Goal: Complete application form: Complete application form

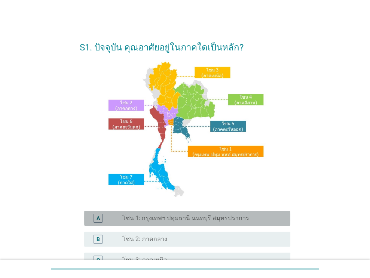
click at [175, 214] on div "radio_button_unchecked โซน 1: กรุงเทพฯ ปทุมธานี นนทบุรี สมุทรปราการ" at bounding box center [203, 218] width 162 height 9
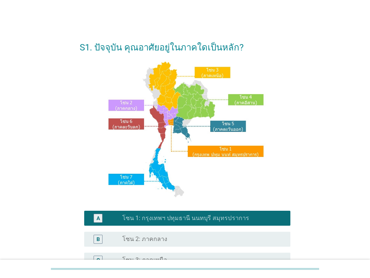
scroll to position [169, 0]
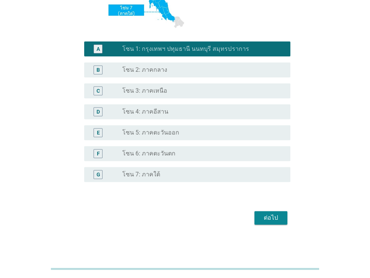
click at [272, 223] on button "ต่อไป" at bounding box center [270, 217] width 33 height 13
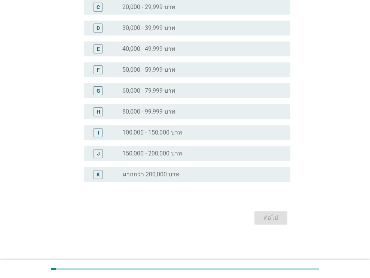
scroll to position [0, 0]
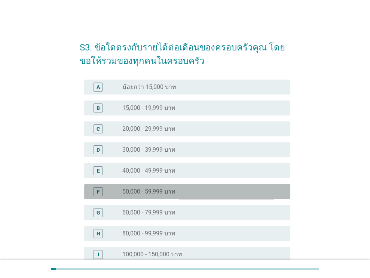
click at [181, 194] on div "radio_button_unchecked 50,000 - 59,999 บาท" at bounding box center [200, 191] width 156 height 7
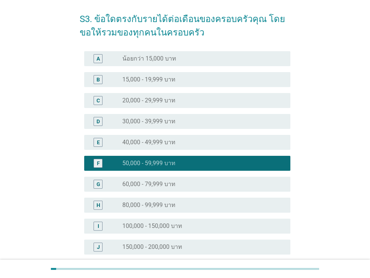
scroll to position [122, 0]
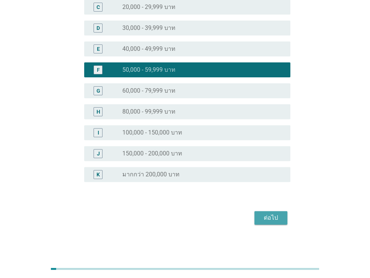
click at [263, 219] on div "ต่อไป" at bounding box center [270, 218] width 21 height 9
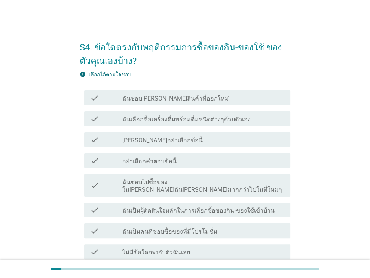
click at [200, 102] on div "check_box_outline_blank ฉันชอบ[PERSON_NAME]สินค้าที่ออกใหม่" at bounding box center [203, 98] width 162 height 9
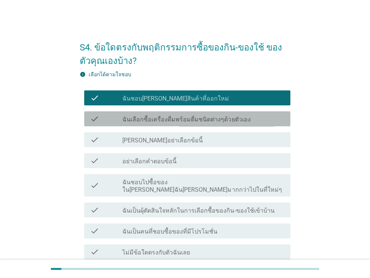
click at [197, 116] on label "ฉันเลือกซื้อเครื่องดื่มพร้อมดื่มชนิดต่างๆด้วยตัวเอง" at bounding box center [186, 119] width 128 height 7
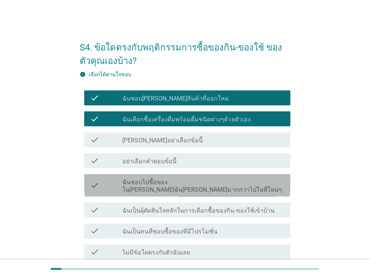
click at [154, 182] on label "ฉันชอบไปซื้อของใน[PERSON_NAME]ฉัน[PERSON_NAME]มากกว่าไปในที่ใหม่ๆ" at bounding box center [203, 186] width 162 height 15
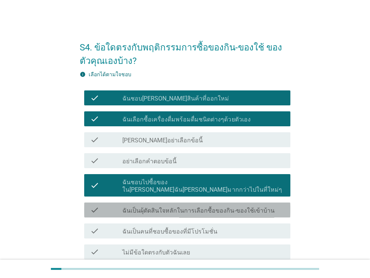
click at [154, 203] on div "check check_box_outline_blank ฉันเป็นผุ้ตัดสินใจหลักในการเลือกซื้อของกิน-ของใช้…" at bounding box center [187, 210] width 206 height 15
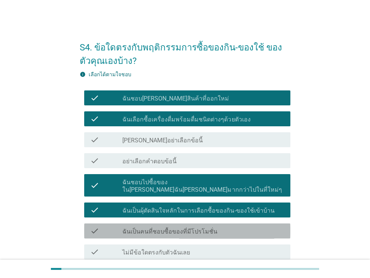
click at [154, 228] on label "ฉันเป็นคนที่ชอบซื้อของที่มีโปรโมชั่น" at bounding box center [169, 231] width 95 height 7
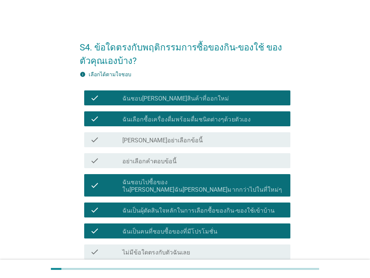
scroll to position [61, 0]
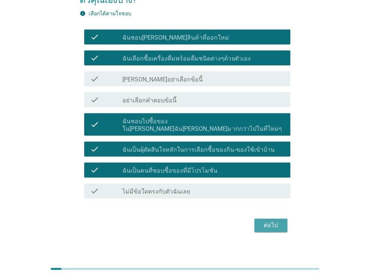
click at [265, 221] on div "ต่อไป" at bounding box center [270, 225] width 21 height 9
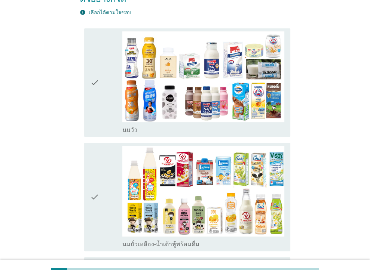
scroll to position [110, 0]
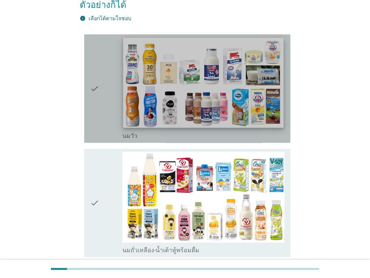
click at [135, 103] on img at bounding box center [203, 83] width 160 height 90
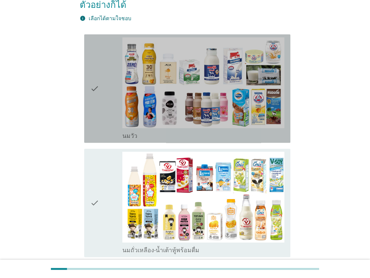
click at [91, 105] on icon "check" at bounding box center [94, 88] width 9 height 102
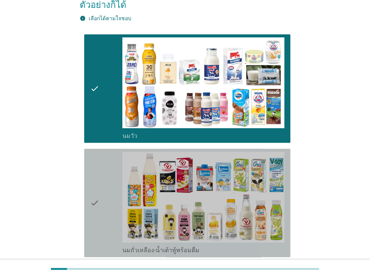
click at [94, 181] on icon "check" at bounding box center [94, 203] width 9 height 102
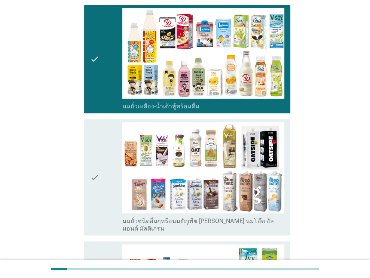
scroll to position [256, 0]
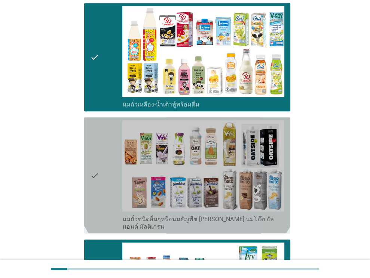
click at [97, 193] on icon "check" at bounding box center [94, 175] width 9 height 110
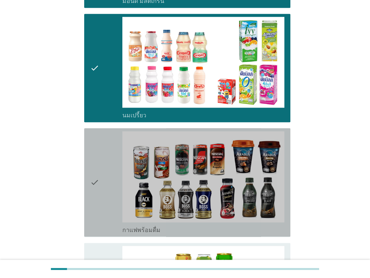
click at [97, 131] on icon "check" at bounding box center [94, 182] width 9 height 102
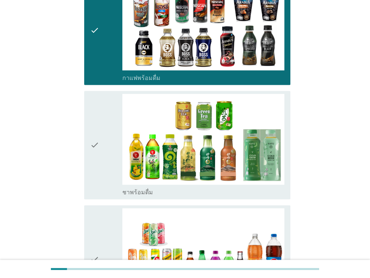
scroll to position [635, 0]
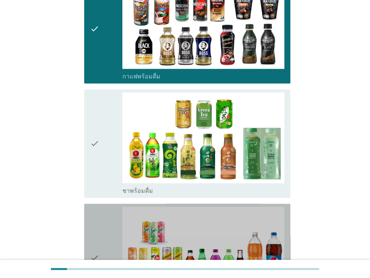
click at [105, 222] on div "check" at bounding box center [106, 258] width 33 height 102
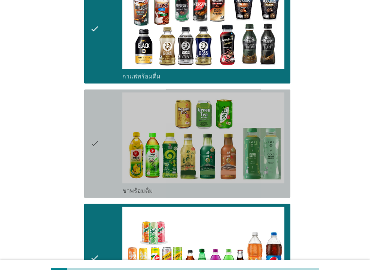
click at [106, 113] on div "check" at bounding box center [106, 143] width 33 height 102
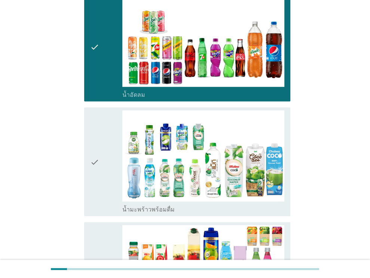
scroll to position [848, 0]
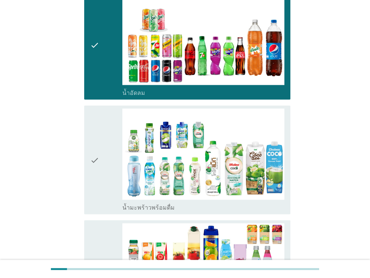
click at [100, 119] on div "check" at bounding box center [106, 159] width 33 height 102
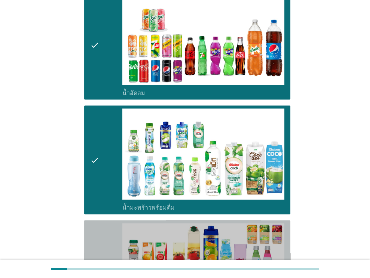
click at [99, 223] on div "check" at bounding box center [106, 274] width 33 height 102
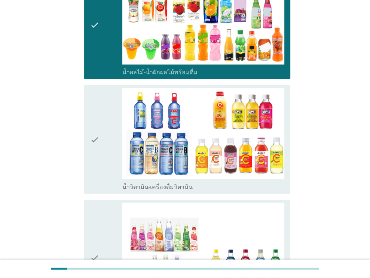
scroll to position [1099, 0]
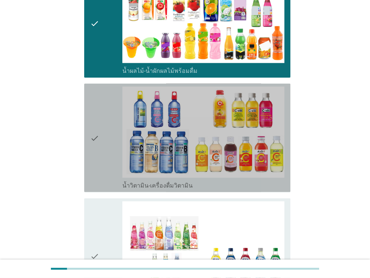
click at [101, 113] on div "check" at bounding box center [106, 138] width 33 height 102
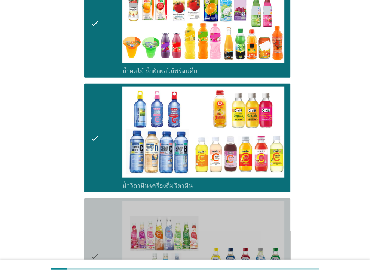
click at [97, 202] on icon "check" at bounding box center [94, 257] width 9 height 110
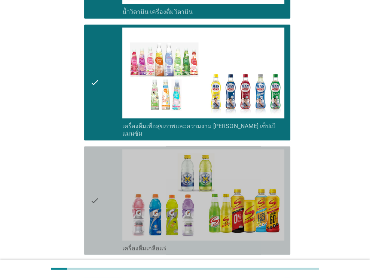
click at [97, 197] on icon "check" at bounding box center [94, 201] width 9 height 102
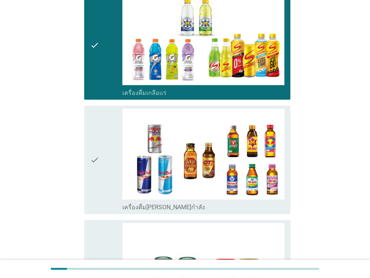
scroll to position [1438, 0]
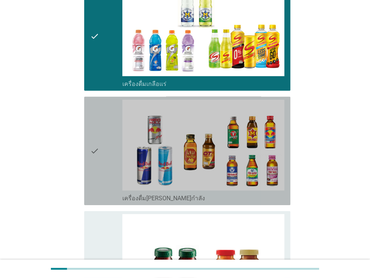
click at [98, 117] on icon "check" at bounding box center [94, 151] width 9 height 102
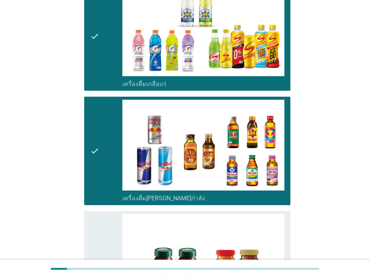
click at [99, 175] on div "check check_box_outline_blank เครื่องดื่ม[PERSON_NAME]กำลัง" at bounding box center [185, 151] width 211 height 114
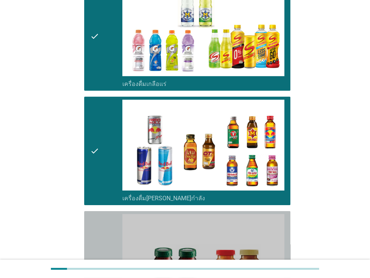
click at [99, 214] on div "check" at bounding box center [106, 265] width 33 height 102
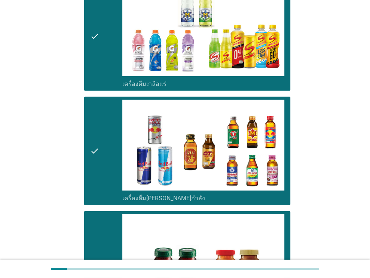
scroll to position [1556, 0]
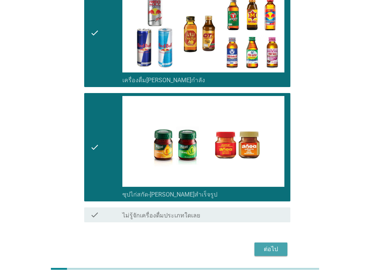
click at [275, 245] on div "ต่อไป" at bounding box center [270, 249] width 21 height 9
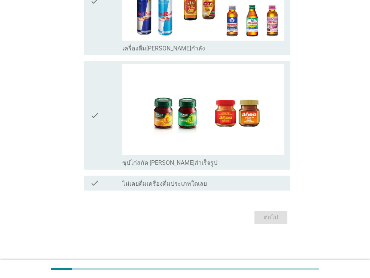
scroll to position [0, 0]
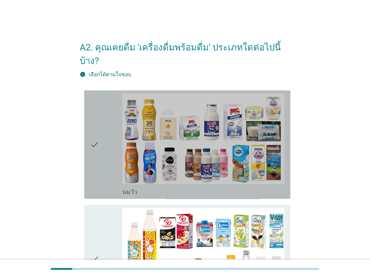
click at [91, 118] on icon "check" at bounding box center [94, 145] width 9 height 102
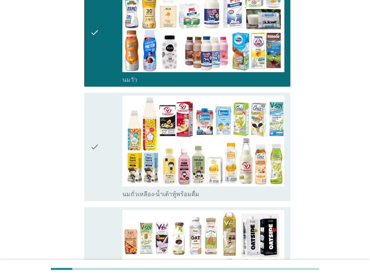
scroll to position [113, 0]
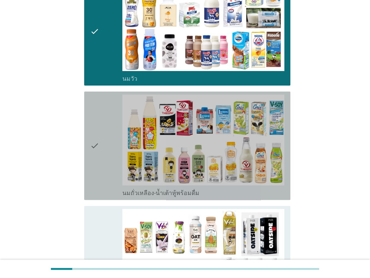
click at [91, 118] on icon "check" at bounding box center [94, 146] width 9 height 102
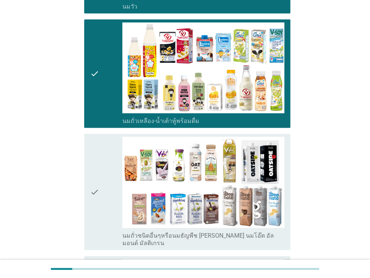
scroll to position [186, 0]
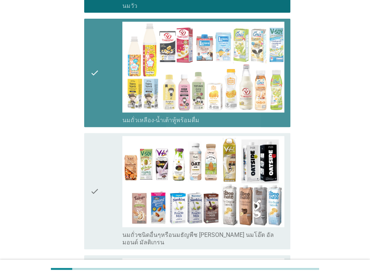
click at [107, 55] on div "check" at bounding box center [106, 73] width 33 height 102
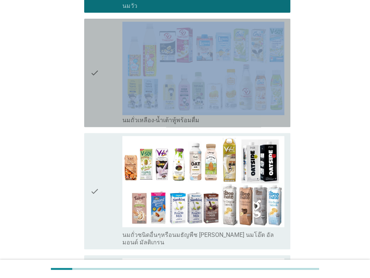
click at [107, 55] on div "check" at bounding box center [106, 73] width 33 height 102
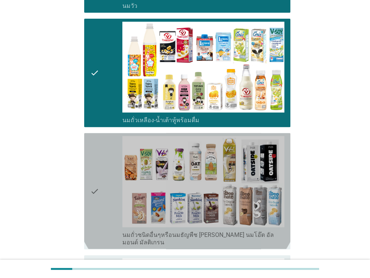
click at [107, 160] on div "check" at bounding box center [106, 191] width 33 height 110
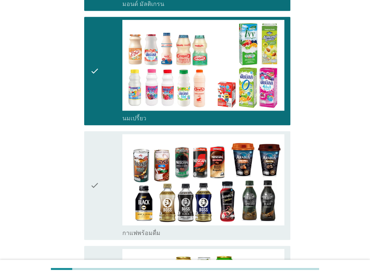
scroll to position [426, 0]
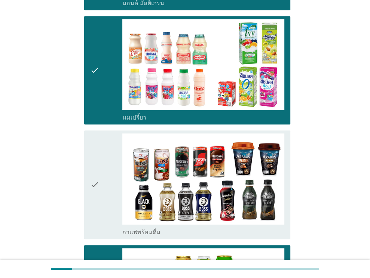
click at [105, 193] on div "check" at bounding box center [106, 185] width 33 height 102
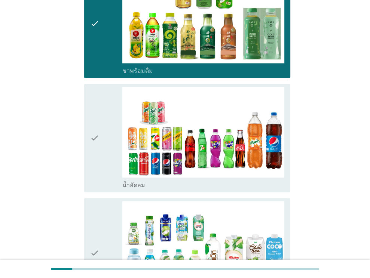
scroll to position [704, 0]
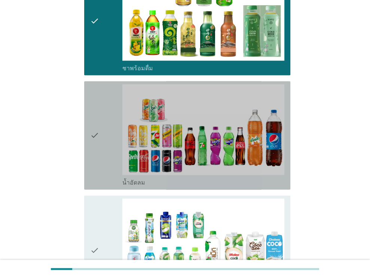
click at [106, 116] on div "check" at bounding box center [106, 135] width 33 height 102
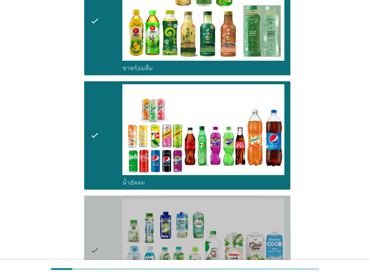
click at [105, 206] on div "check" at bounding box center [106, 250] width 33 height 102
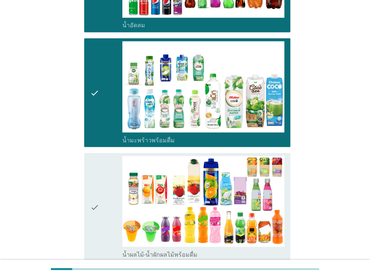
click at [105, 206] on div "check" at bounding box center [106, 207] width 33 height 102
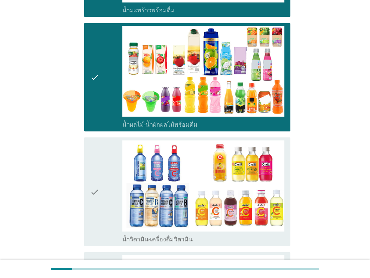
scroll to position [993, 0]
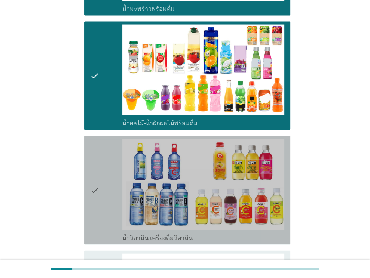
click at [105, 206] on div "check" at bounding box center [106, 190] width 33 height 102
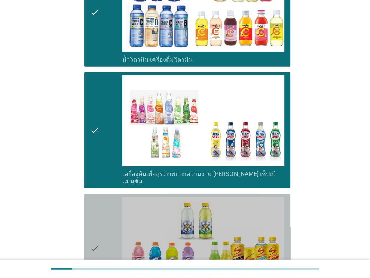
click at [103, 245] on div "check" at bounding box center [106, 248] width 33 height 102
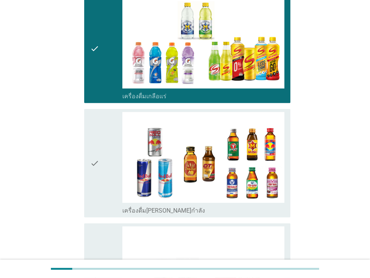
scroll to position [1373, 0]
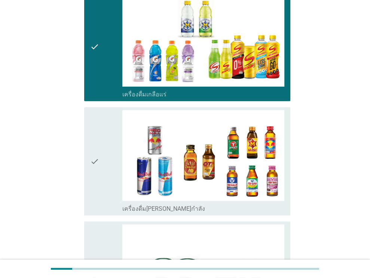
click at [103, 245] on div "check" at bounding box center [106, 276] width 33 height 102
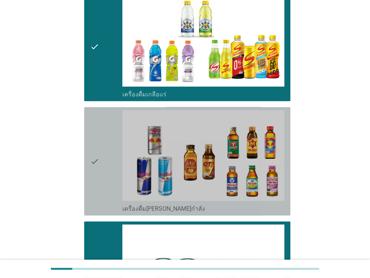
click at [93, 116] on icon "check" at bounding box center [94, 161] width 9 height 102
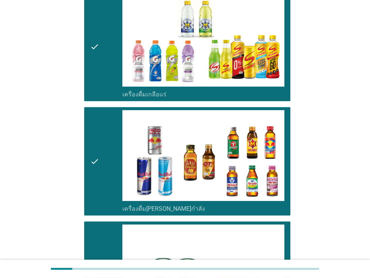
scroll to position [1502, 0]
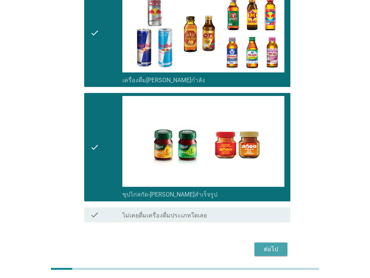
click at [267, 245] on div "ต่อไป" at bounding box center [270, 249] width 21 height 9
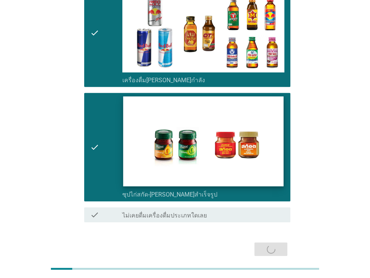
scroll to position [0, 0]
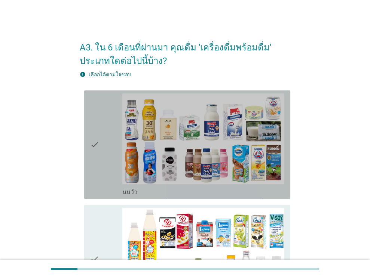
click at [87, 141] on div "check check_box_outline_blank [PERSON_NAME]" at bounding box center [187, 145] width 206 height 108
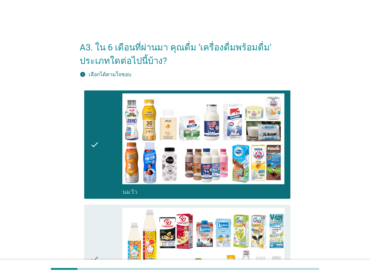
scroll to position [139, 0]
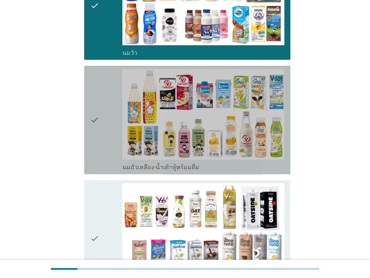
click at [97, 125] on icon "check" at bounding box center [94, 120] width 9 height 102
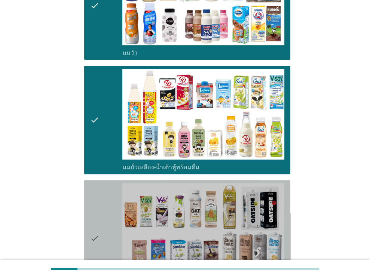
click at [101, 200] on div "check" at bounding box center [106, 238] width 33 height 110
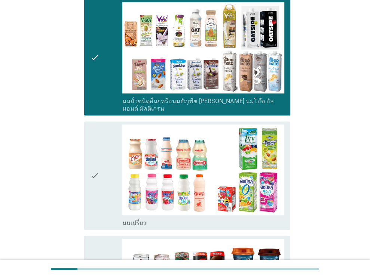
scroll to position [320, 0]
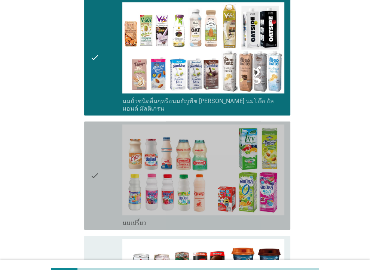
click at [92, 190] on icon "check" at bounding box center [94, 176] width 9 height 102
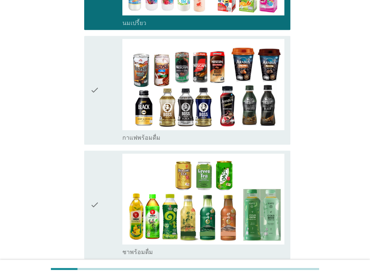
scroll to position [521, 0]
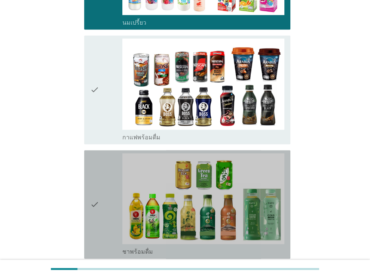
click at [92, 190] on icon "check" at bounding box center [94, 204] width 9 height 102
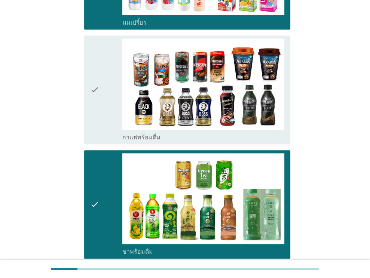
click at [96, 64] on icon "check" at bounding box center [94, 90] width 9 height 102
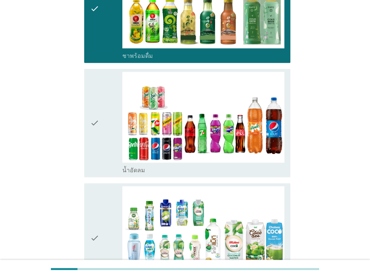
scroll to position [720, 0]
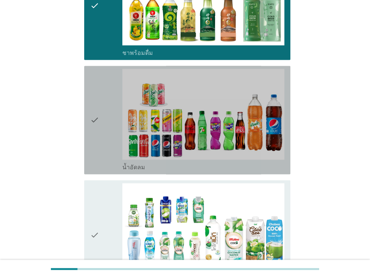
click at [96, 86] on icon "check" at bounding box center [94, 120] width 9 height 102
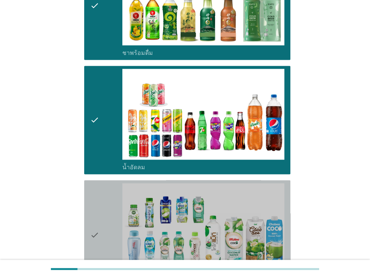
click at [102, 211] on div "check" at bounding box center [106, 234] width 33 height 102
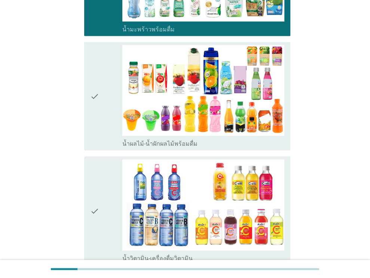
scroll to position [973, 0]
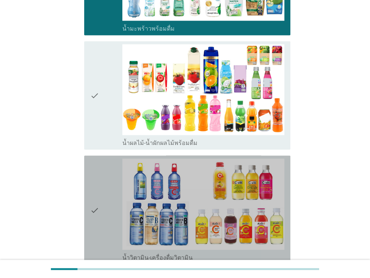
click at [102, 211] on div "check" at bounding box center [106, 210] width 33 height 102
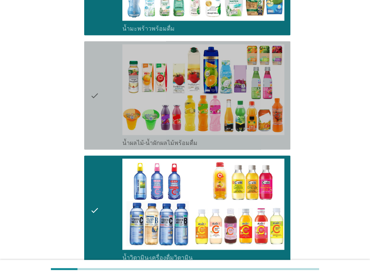
click at [93, 70] on icon "check" at bounding box center [94, 96] width 9 height 102
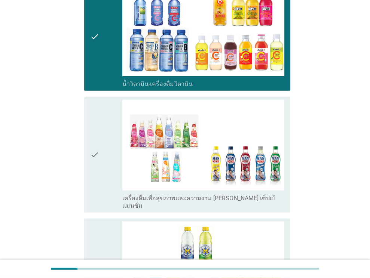
scroll to position [1147, 0]
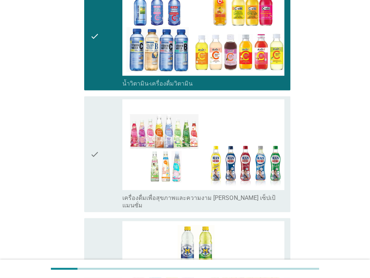
click at [94, 137] on icon "check" at bounding box center [94, 154] width 9 height 110
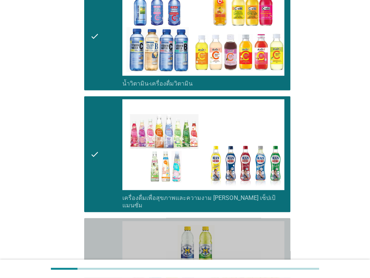
click at [102, 248] on div "check" at bounding box center [106, 272] width 33 height 102
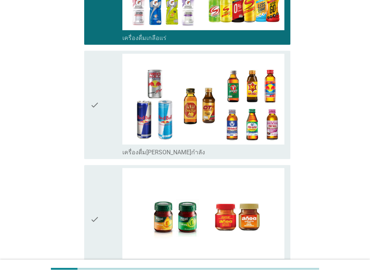
scroll to position [1430, 0]
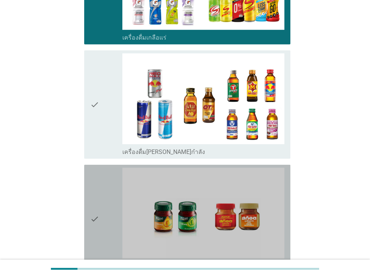
click at [94, 194] on icon "check" at bounding box center [94, 219] width 9 height 102
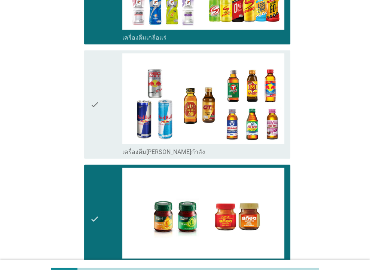
click at [102, 74] on div "check" at bounding box center [106, 104] width 33 height 102
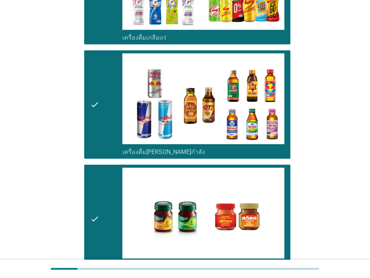
scroll to position [1515, 0]
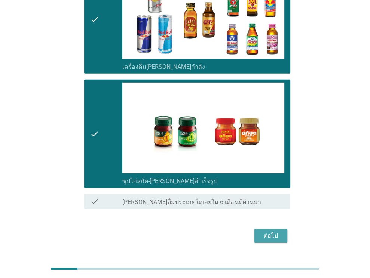
click at [272, 232] on div "ต่อไป" at bounding box center [270, 236] width 21 height 9
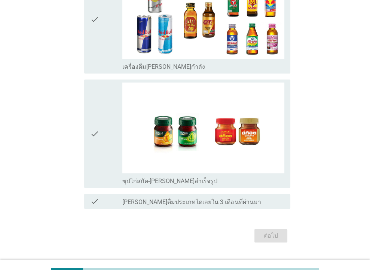
scroll to position [0, 0]
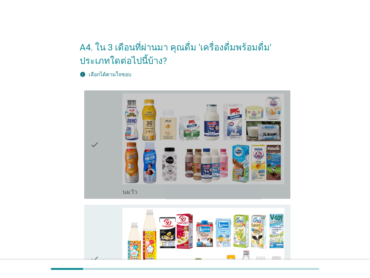
click at [107, 134] on div "check" at bounding box center [106, 145] width 33 height 102
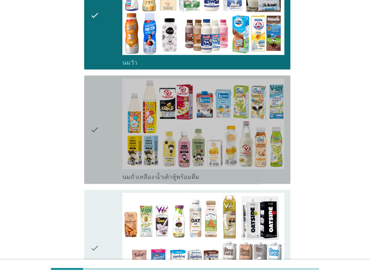
click at [107, 134] on div "check" at bounding box center [106, 130] width 33 height 102
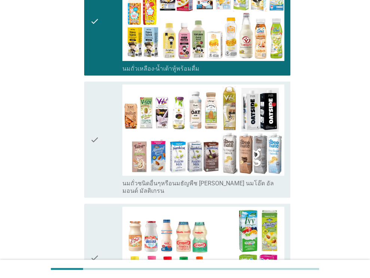
click at [107, 134] on div "check" at bounding box center [106, 140] width 33 height 110
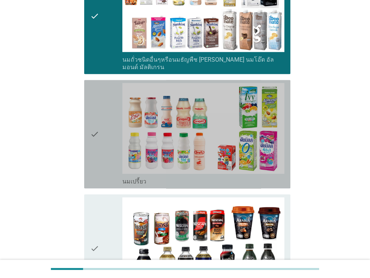
click at [107, 134] on div "check" at bounding box center [106, 134] width 33 height 102
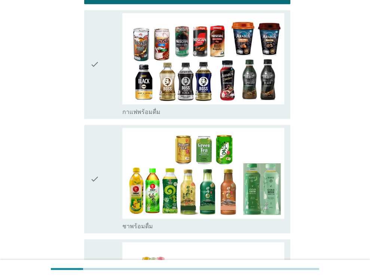
scroll to position [551, 0]
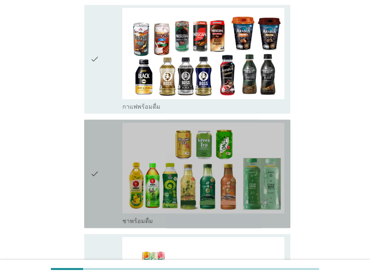
click at [107, 134] on div "check" at bounding box center [106, 174] width 33 height 102
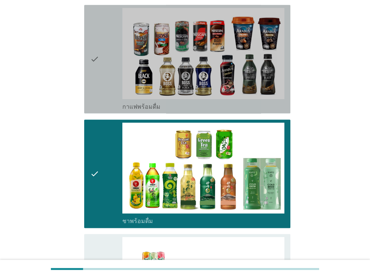
click at [95, 43] on icon "check" at bounding box center [94, 59] width 9 height 102
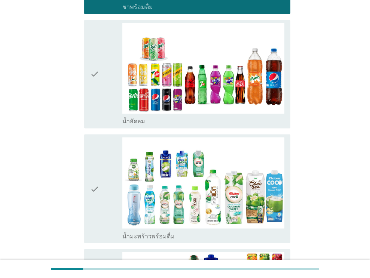
scroll to position [766, 0]
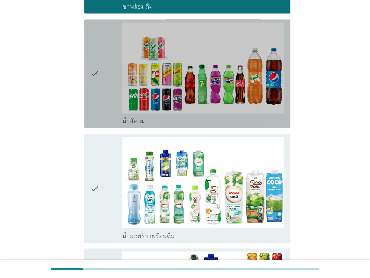
click at [95, 43] on icon "check" at bounding box center [94, 73] width 9 height 102
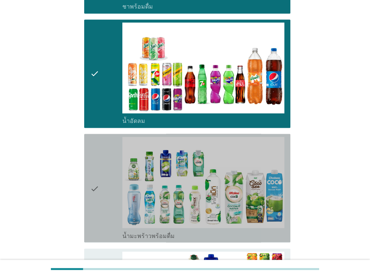
click at [103, 199] on div "check" at bounding box center [106, 188] width 33 height 102
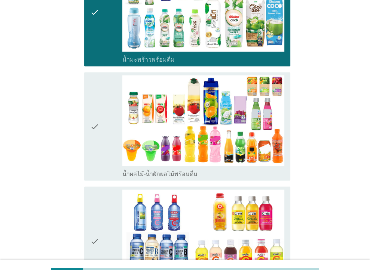
scroll to position [956, 0]
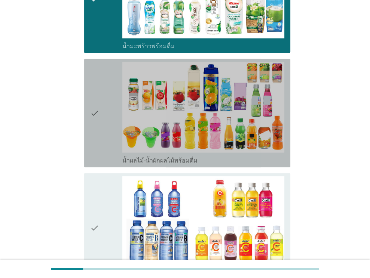
click at [96, 110] on icon "check" at bounding box center [94, 113] width 9 height 102
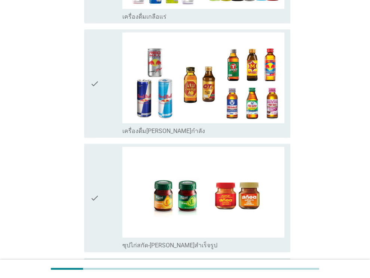
scroll to position [1451, 0]
click at [92, 77] on icon "check" at bounding box center [94, 84] width 9 height 102
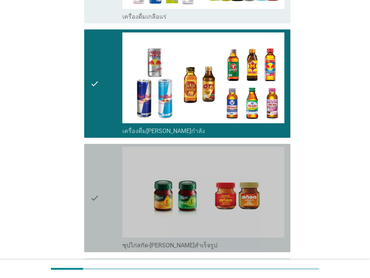
click at [102, 197] on div "check" at bounding box center [106, 198] width 33 height 102
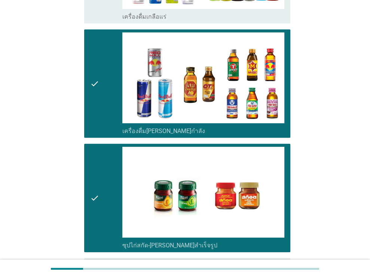
scroll to position [1515, 0]
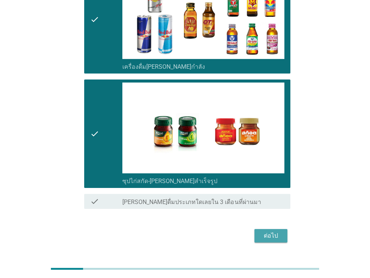
click at [262, 232] on div "ต่อไป" at bounding box center [270, 236] width 21 height 9
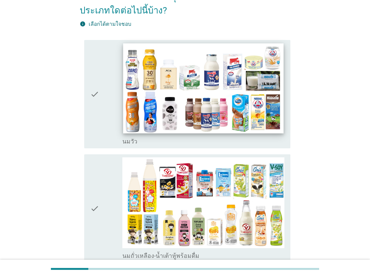
scroll to position [54, 0]
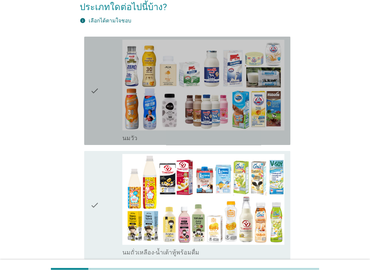
click at [91, 107] on icon "check" at bounding box center [94, 91] width 9 height 102
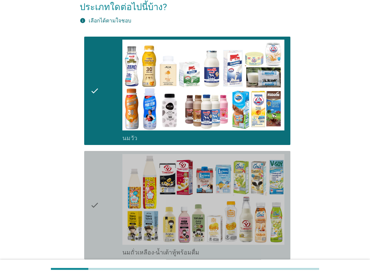
click at [107, 219] on div "check" at bounding box center [106, 205] width 33 height 102
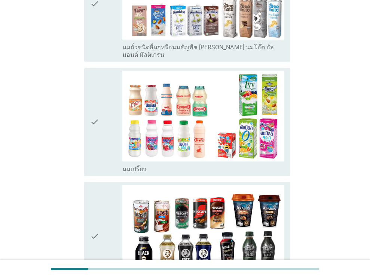
scroll to position [376, 0]
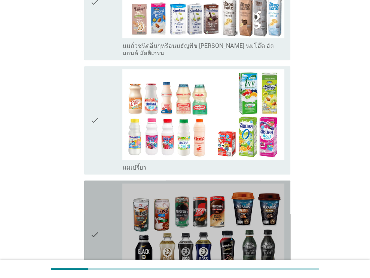
click at [107, 219] on div "check" at bounding box center [106, 235] width 33 height 102
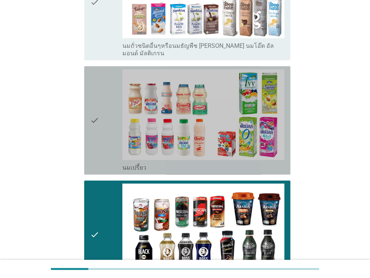
click at [88, 68] on div "check check_box_outline_blank นมเปรี้ยว" at bounding box center [187, 120] width 206 height 108
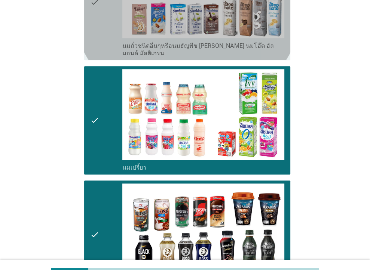
click at [93, 29] on icon "check" at bounding box center [94, 2] width 9 height 110
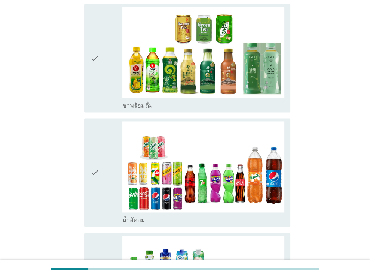
scroll to position [668, 0]
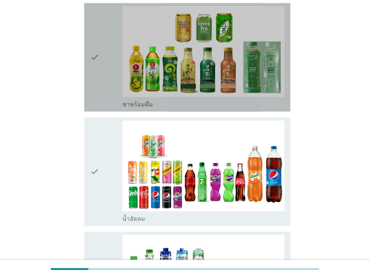
click at [93, 29] on icon "check" at bounding box center [94, 57] width 9 height 102
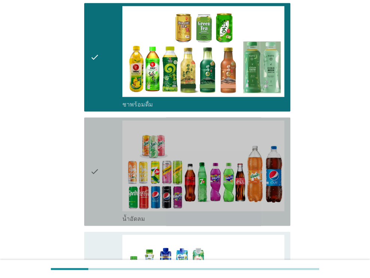
click at [100, 157] on div "check" at bounding box center [106, 171] width 33 height 102
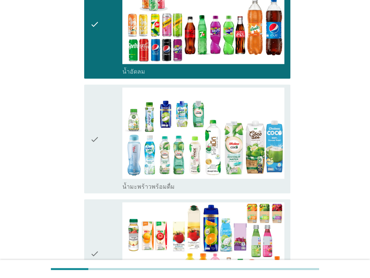
scroll to position [816, 0]
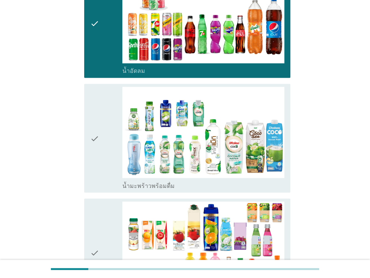
click at [106, 252] on div "check" at bounding box center [106, 253] width 33 height 102
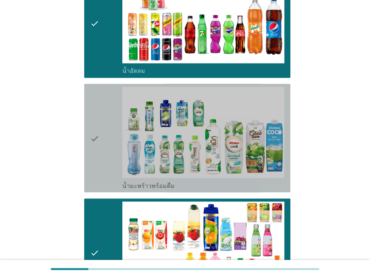
click at [100, 103] on div "check" at bounding box center [106, 138] width 33 height 102
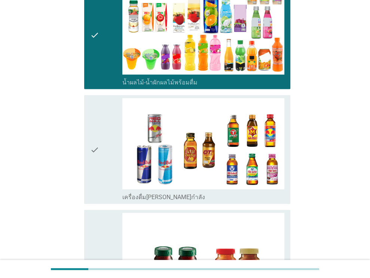
scroll to position [1040, 0]
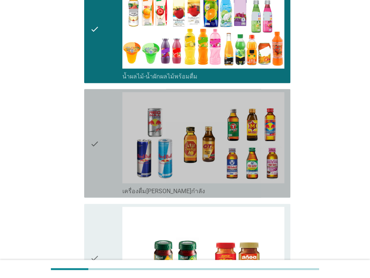
click at [100, 153] on div "check" at bounding box center [106, 143] width 33 height 102
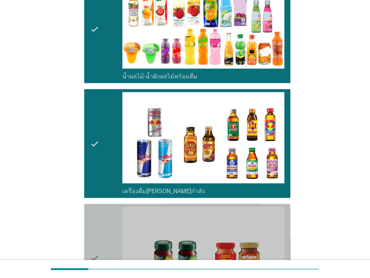
click at [101, 244] on div "check" at bounding box center [106, 258] width 33 height 102
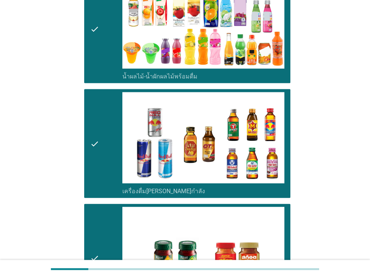
scroll to position [1172, 0]
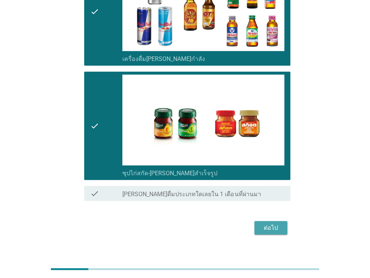
click at [277, 224] on div "ต่อไป" at bounding box center [270, 228] width 21 height 9
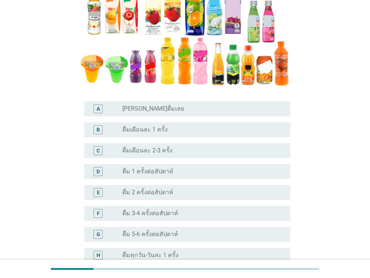
scroll to position [160, 0]
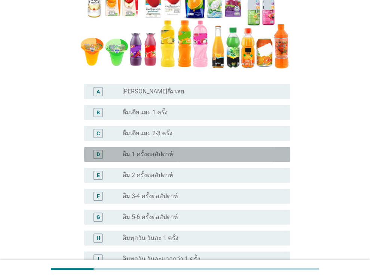
click at [169, 155] on label "ดื่ม 1 ครั้งต่อสัปดาห์" at bounding box center [147, 154] width 51 height 7
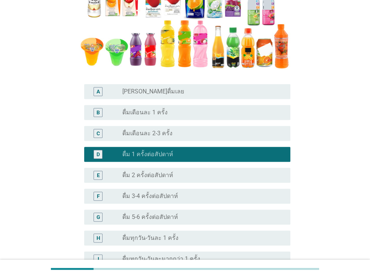
scroll to position [245, 0]
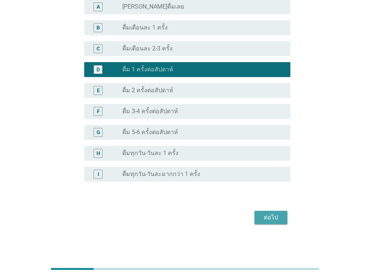
click at [272, 215] on div "ต่อไป" at bounding box center [270, 217] width 21 height 9
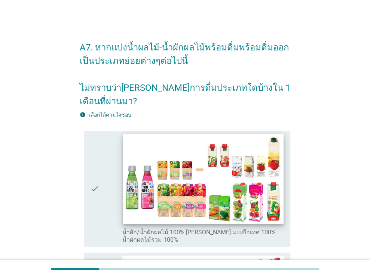
scroll to position [77, 0]
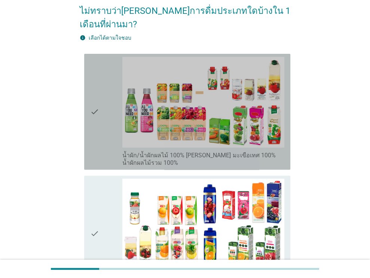
click at [89, 99] on div "check check_box_outline_blank น้ำผัก/น้ำผักผลไม้ 100% [PERSON_NAME] มะเขือเทศ 1…" at bounding box center [187, 112] width 206 height 116
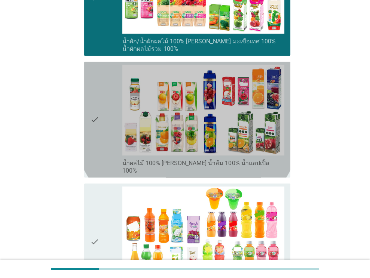
click at [89, 99] on div "check check_box_outline_blank น้ำผลไม้ 100% [PERSON_NAME] น้ำส้ม 100% น้ำแอปเปิ…" at bounding box center [187, 120] width 206 height 116
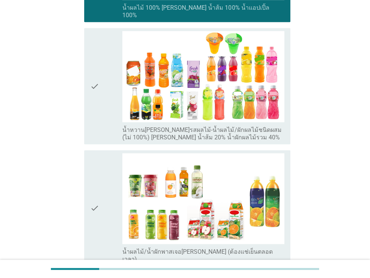
scroll to position [353, 0]
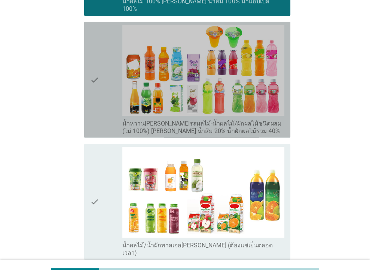
click at [97, 66] on icon "check" at bounding box center [94, 80] width 9 height 110
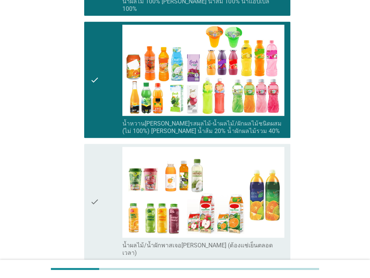
scroll to position [435, 0]
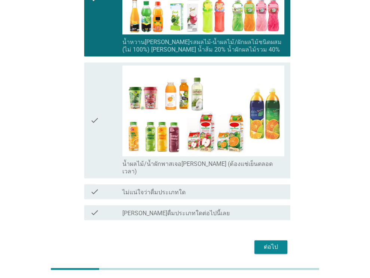
click at [97, 66] on icon "check" at bounding box center [94, 120] width 9 height 110
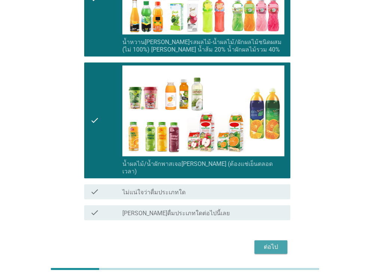
click at [269, 243] on div "ต่อไป" at bounding box center [270, 247] width 21 height 9
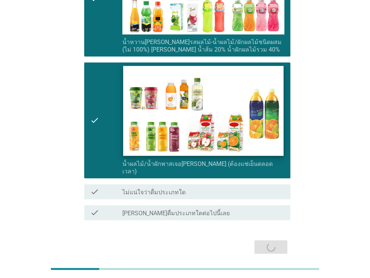
scroll to position [0, 0]
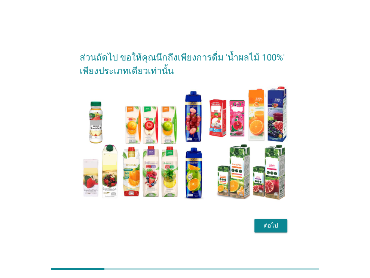
click at [271, 225] on div "ต่อไป" at bounding box center [270, 225] width 21 height 9
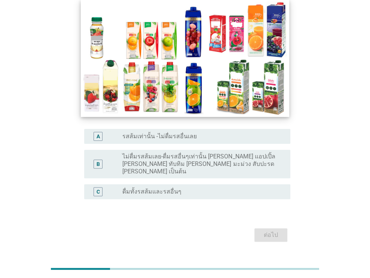
scroll to position [76, 0]
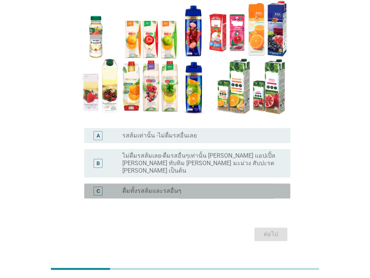
click at [174, 184] on div "C radio_button_unchecked ดื่มทั้งรสส้มและรสอื่นๆ" at bounding box center [187, 191] width 206 height 15
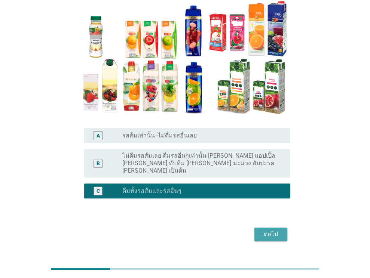
click at [271, 232] on button "ต่อไป" at bounding box center [270, 234] width 33 height 13
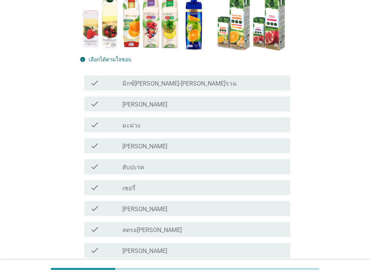
scroll to position [140, 0]
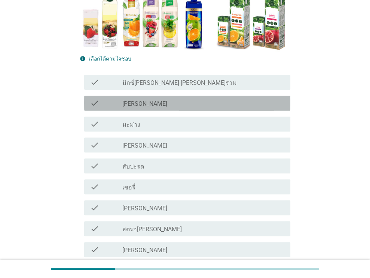
click at [148, 103] on div "check_box_outline_blank [PERSON_NAME]" at bounding box center [203, 103] width 162 height 9
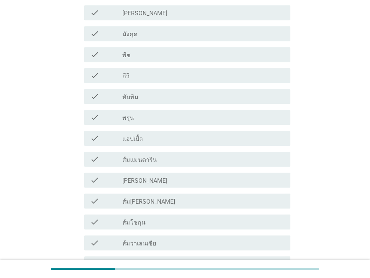
scroll to position [384, 0]
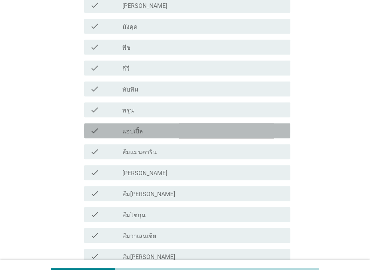
click at [163, 131] on div "check_box_outline_blank แอปเปิ้ล" at bounding box center [203, 130] width 162 height 9
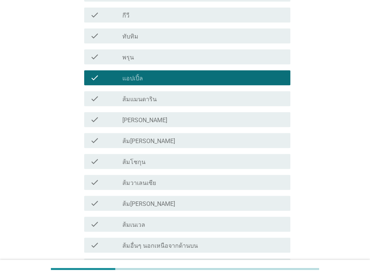
scroll to position [438, 0]
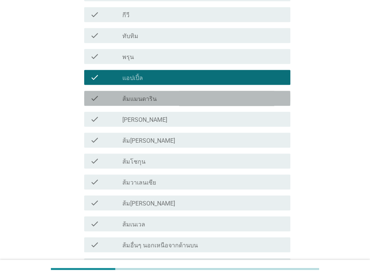
click at [160, 97] on div "check_box_outline_blank ส้มแมนดาริน" at bounding box center [203, 98] width 162 height 9
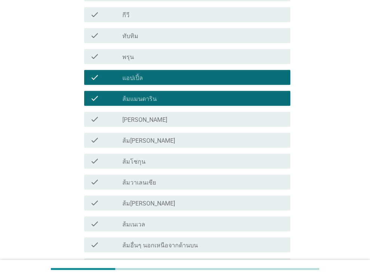
click at [160, 120] on div "check_box_outline_blank [PERSON_NAME]" at bounding box center [203, 119] width 162 height 9
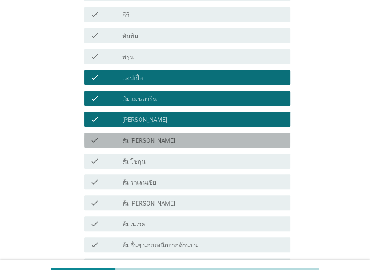
click at [162, 137] on div "check_box_outline_blank ส้ม[PERSON_NAME]" at bounding box center [203, 140] width 162 height 9
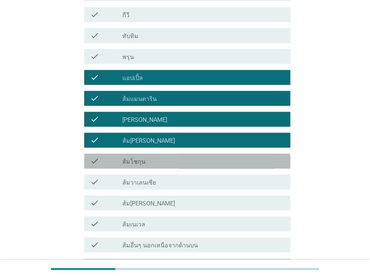
click at [162, 163] on div "check_box_outline_blank ส้มโชกุน" at bounding box center [203, 161] width 162 height 9
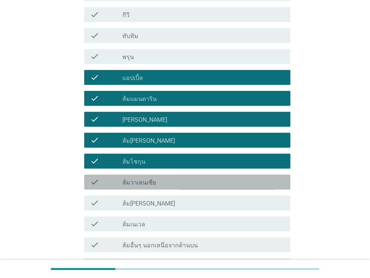
click at [162, 184] on div "check_box_outline_blank ส้มวาเลนเซีย" at bounding box center [203, 182] width 162 height 9
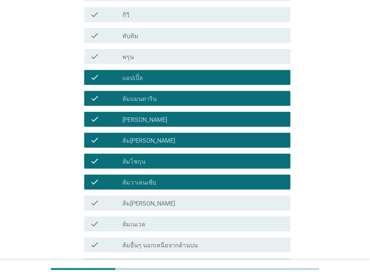
click at [163, 216] on div "check check_box_outline_blank ส้มเนเวล" at bounding box center [185, 224] width 211 height 21
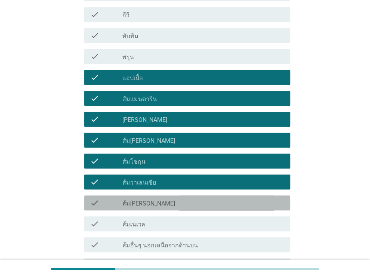
click at [153, 201] on div "check_box_outline_blank ส้ม[PERSON_NAME]" at bounding box center [203, 203] width 162 height 9
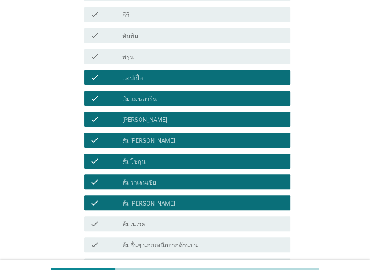
scroll to position [521, 0]
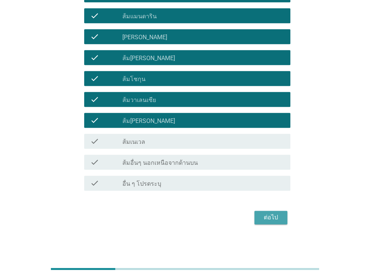
click at [277, 215] on div "ต่อไป" at bounding box center [270, 217] width 21 height 9
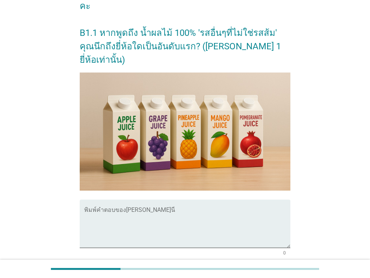
scroll to position [123, 0]
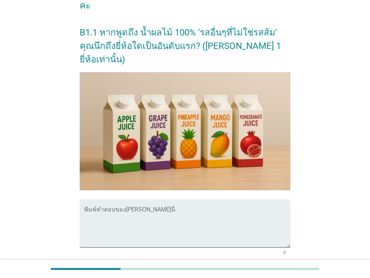
click at [151, 251] on div at bounding box center [182, 253] width 196 height 4
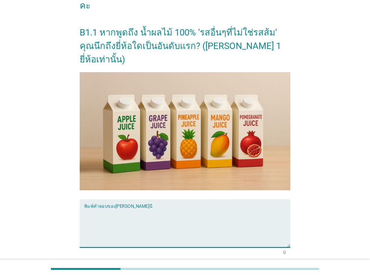
click at [138, 208] on textarea "พิมพ์คำตอบของคุณ ที่นี่" at bounding box center [187, 227] width 206 height 39
type textarea "ทิปโก้"
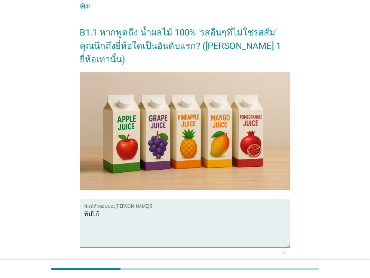
click at [273, 278] on div "ต่อไป" at bounding box center [270, 282] width 21 height 9
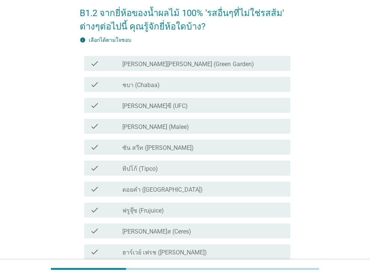
scroll to position [39, 0]
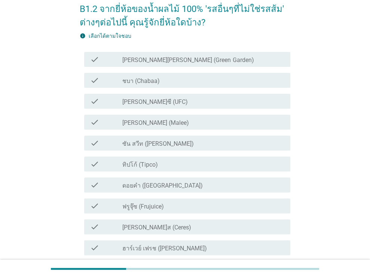
click at [183, 89] on div "check check_box_outline_blank ชบา (Chabaa)" at bounding box center [185, 80] width 211 height 21
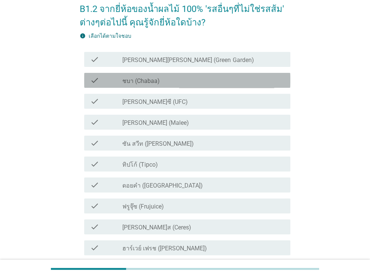
click at [163, 80] on div "check_box_outline_blank ชบา (Chabaa)" at bounding box center [203, 80] width 162 height 9
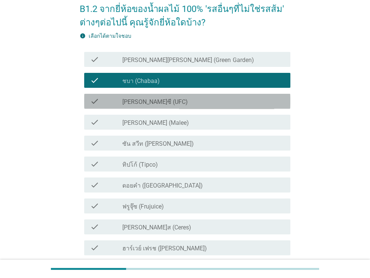
click at [169, 106] on div "check check_box_outline_blank [PERSON_NAME]ซี (UFC)" at bounding box center [187, 101] width 206 height 15
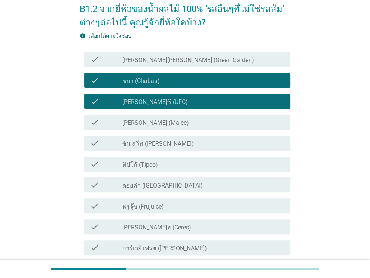
click at [171, 114] on div "check check_box_outline_blank [PERSON_NAME] (Malee)" at bounding box center [185, 122] width 211 height 21
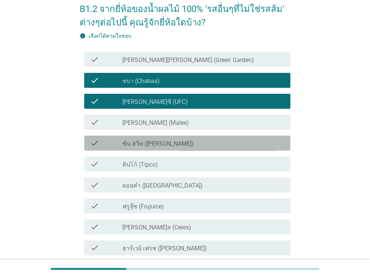
click at [172, 145] on label "ซัน สวีท ([PERSON_NAME])" at bounding box center [157, 143] width 71 height 7
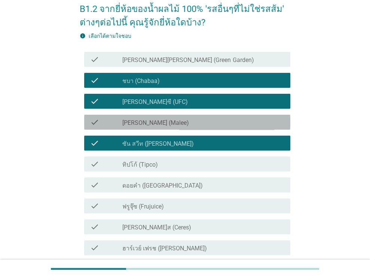
click at [162, 122] on div "check_box_outline_blank [PERSON_NAME] (Malee)" at bounding box center [203, 122] width 162 height 9
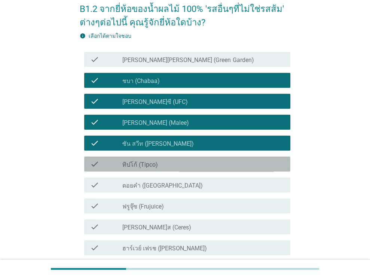
click at [156, 157] on div "check check_box_outline_blank ทิปโก้ (Tipco)" at bounding box center [187, 164] width 206 height 15
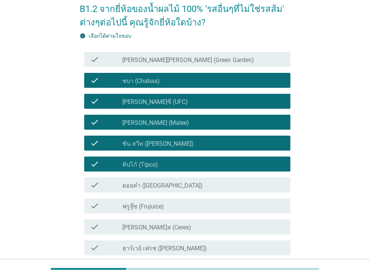
click at [156, 194] on div "check check_box_outline_blank ดอยคำ (Doi-Khham)" at bounding box center [185, 185] width 211 height 21
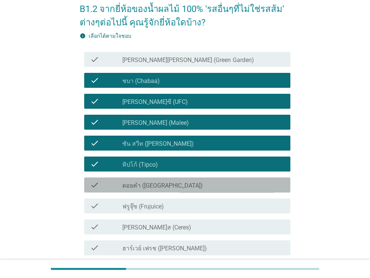
click at [150, 184] on label "ดอยคำ ([GEOGRAPHIC_DATA])" at bounding box center [162, 185] width 80 height 7
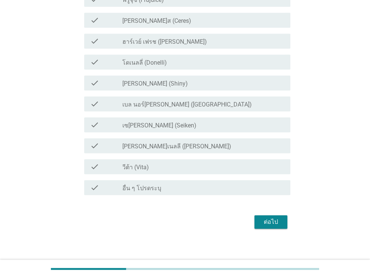
scroll to position [249, 0]
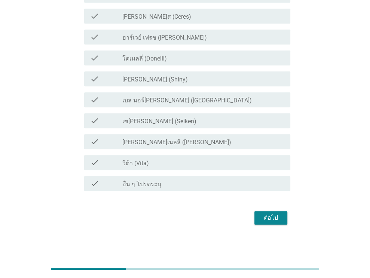
drag, startPoint x: 154, startPoint y: 142, endPoint x: 186, endPoint y: 159, distance: 35.3
click at [186, 159] on div "check check_box_outline_blank [PERSON_NAME][PERSON_NAME] (Green Garden) check c…" at bounding box center [185, 16] width 211 height 356
click at [186, 159] on div "check_box_outline_blank วีต้า (Vita)" at bounding box center [203, 162] width 162 height 9
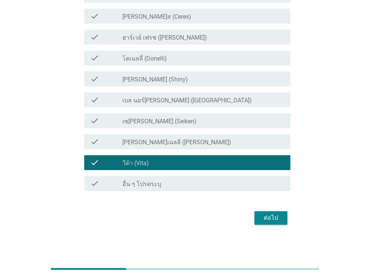
click at [272, 224] on button "ต่อไป" at bounding box center [270, 217] width 33 height 13
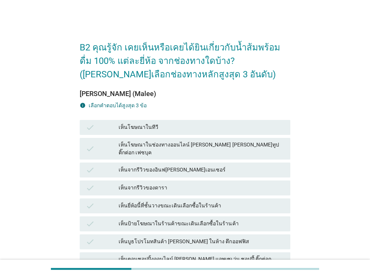
scroll to position [68, 0]
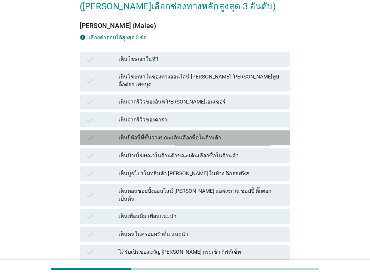
click at [194, 134] on div "เห็นยี่ห้อนี้ที่ชั้นวางขณะเดินเลือกซื้อในร้านค้า" at bounding box center [202, 138] width 166 height 9
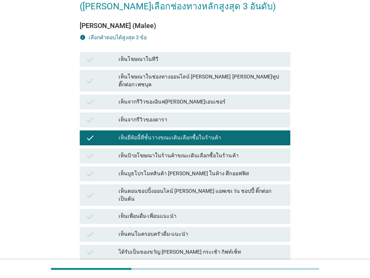
click at [205, 151] on div "เห็นป้ายโฆษณาในร้านค้าขณะเดินเลือกซื้อในร้านค้า" at bounding box center [202, 155] width 166 height 9
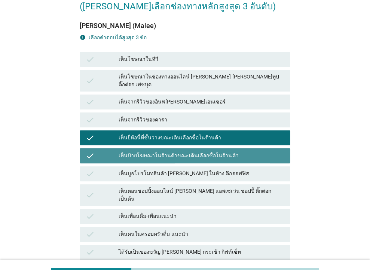
click at [205, 151] on div "เห็นป้ายโฆษณาในร้านค้าขณะเดินเลือกซื้อในร้านค้า" at bounding box center [202, 155] width 166 height 9
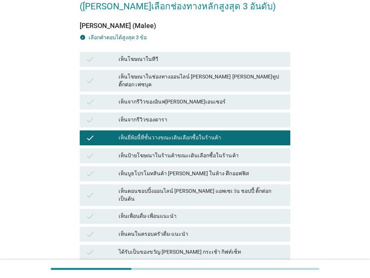
scroll to position [171, 0]
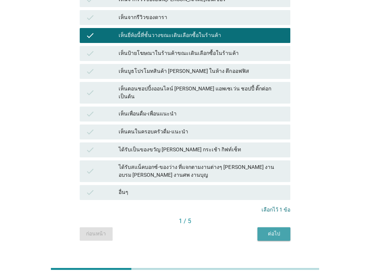
click at [268, 227] on button "ต่อไป" at bounding box center [273, 233] width 33 height 13
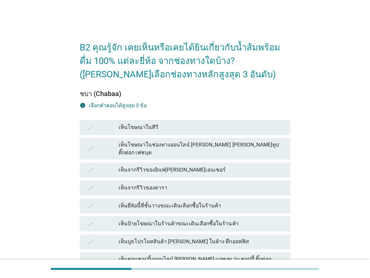
click at [236, 202] on div "เห็นยี่ห้อนี้ที่ชั้นวางขณะเดินเลือกซื้อในร้านค้า" at bounding box center [202, 206] width 166 height 9
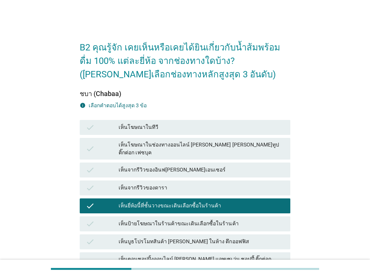
scroll to position [171, 0]
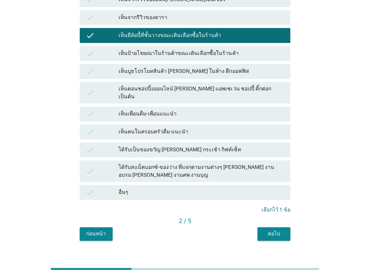
click at [268, 227] on div "B2 คุณรู้จัก เคยเห็นหรือเคยได้ยินเกี่ยวกับน้ำส้มพร้อมดื่ม 100% แต่ละยี่ห้อ จากช…" at bounding box center [185, 52] width 223 height 390
click at [272, 230] on div "ต่อไป" at bounding box center [273, 234] width 21 height 8
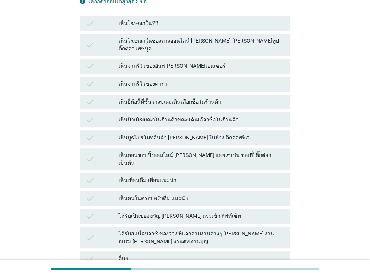
scroll to position [105, 0]
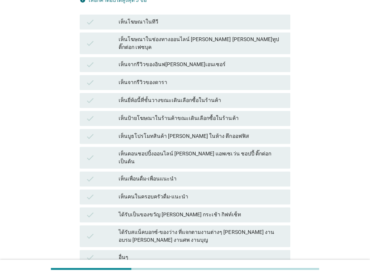
click at [193, 92] on div "check เห็นยี่ห้อนี้ที่ชั้นวางขณะเดินเลือกซื้อในร้านค้า" at bounding box center [185, 101] width 214 height 18
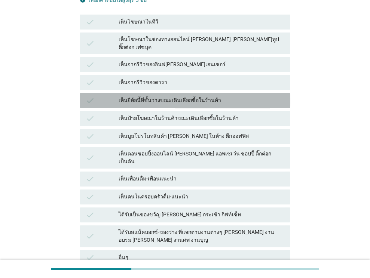
click at [196, 93] on div "check เห็นยี่ห้อนี้ที่ชั้นวางขณะเดินเลือกซื้อในร้านค้า" at bounding box center [185, 100] width 211 height 15
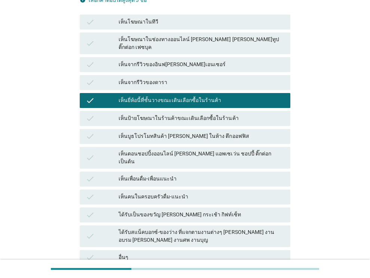
scroll to position [171, 0]
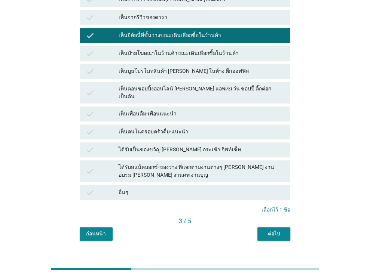
drag, startPoint x: 273, startPoint y: 210, endPoint x: 278, endPoint y: 219, distance: 10.2
click at [278, 219] on div "[PERSON_NAME]ซี (UFC) info เลือกคําตอบได้สูงสุด 3 ข้อ check เห็นโฆษณาในทีวี che…" at bounding box center [185, 76] width 211 height 330
click at [278, 230] on div "ต่อไป" at bounding box center [273, 234] width 21 height 8
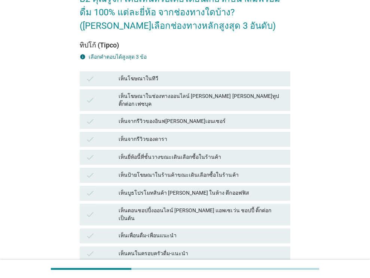
scroll to position [55, 0]
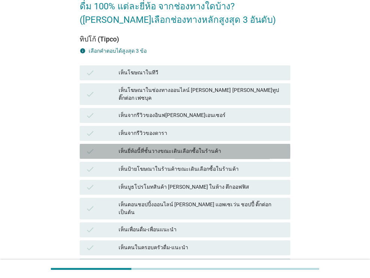
click at [206, 144] on div "check เห็นยี่ห้อนี้ที่ชั้นวางขณะเดินเลือกซื้อในร้านค้า" at bounding box center [185, 151] width 211 height 15
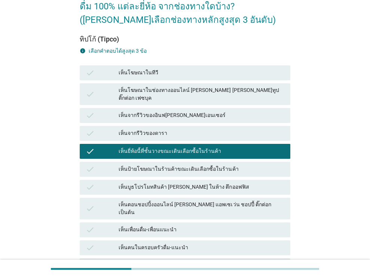
scroll to position [171, 0]
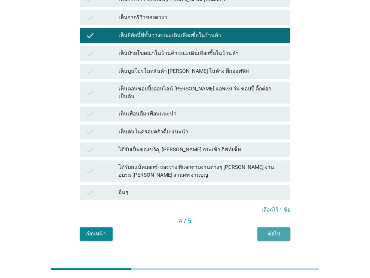
click at [271, 230] on div "ต่อไป" at bounding box center [273, 234] width 21 height 8
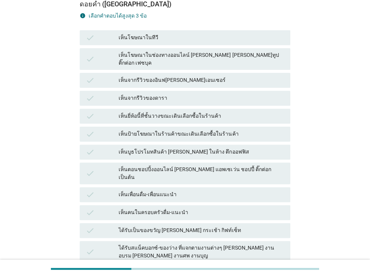
scroll to position [90, 0]
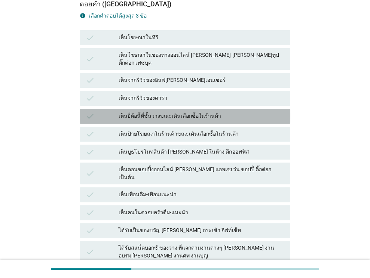
click at [232, 112] on div "เห็นยี่ห้อนี้ที่ชั้นวางขณะเดินเลือกซื้อในร้านค้า" at bounding box center [202, 116] width 166 height 9
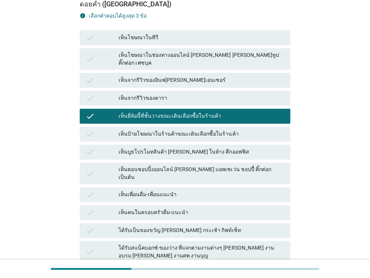
scroll to position [107, 0]
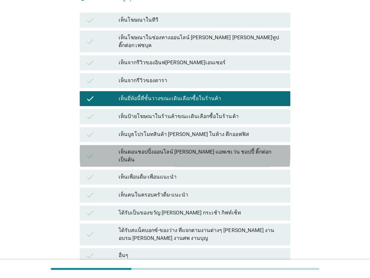
click at [240, 148] on div "เห็นตอนชอปปิ้งออนไลน์ [PERSON_NAME] แอพเซเว่น ชอปปี้ ติ๊กต่อก เป็นต้น" at bounding box center [202, 156] width 166 height 16
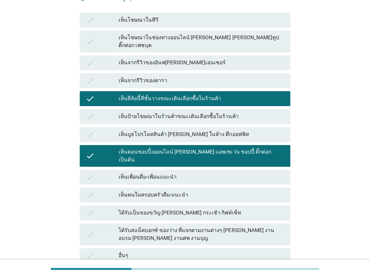
scroll to position [171, 0]
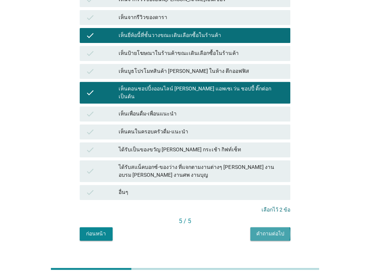
click at [266, 230] on div "คำถามต่อไป" at bounding box center [270, 234] width 28 height 8
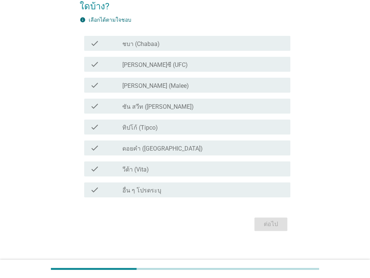
scroll to position [55, 0]
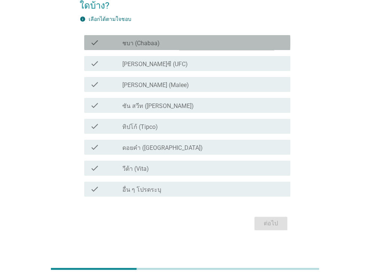
click at [175, 41] on div "check_box_outline_blank ชบา (Chabaa)" at bounding box center [203, 42] width 162 height 9
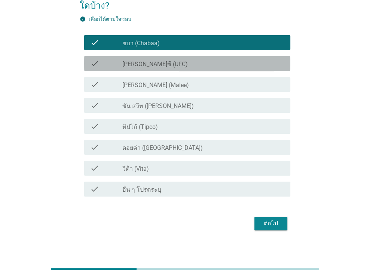
click at [179, 58] on div "check check_box_outline_blank [PERSON_NAME]ซี (UFC)" at bounding box center [187, 63] width 206 height 15
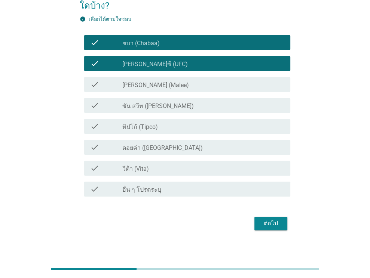
click at [181, 85] on div "check_box_outline_blank [PERSON_NAME] (Malee)" at bounding box center [203, 84] width 162 height 9
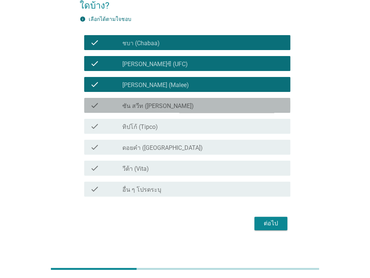
click at [184, 111] on div "check check_box_outline_blank ซัน สวีท (Sun sweet)" at bounding box center [187, 105] width 206 height 15
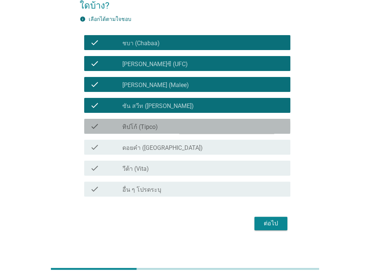
click at [187, 134] on div "check check_box_outline_blank ทิปโก้ (Tipco)" at bounding box center [187, 126] width 206 height 15
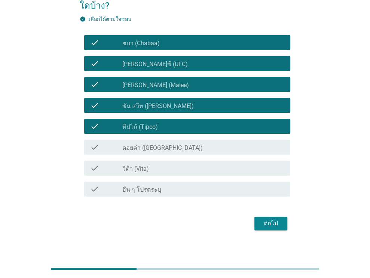
click at [187, 145] on div "check_box_outline_blank ดอยคำ (Doi-Khham)" at bounding box center [203, 147] width 162 height 9
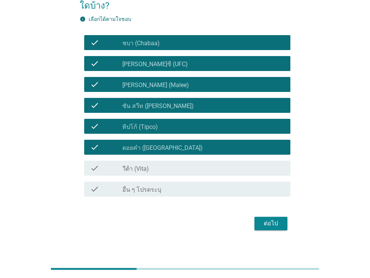
click at [189, 167] on div "check_box_outline_blank วีต้า (Vita)" at bounding box center [203, 168] width 162 height 9
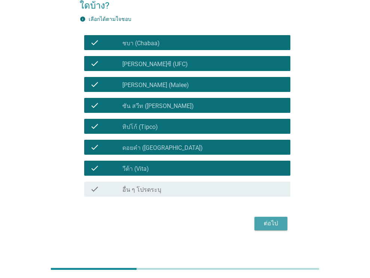
click at [273, 222] on div "ต่อไป" at bounding box center [270, 223] width 21 height 9
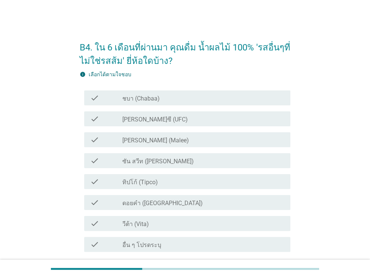
scroll to position [22, 0]
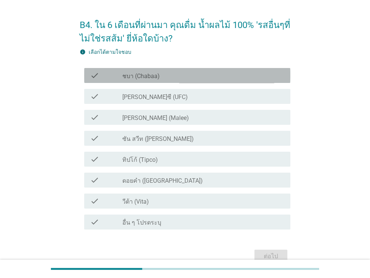
click at [206, 77] on div "check_box_outline_blank ชบา (Chabaa)" at bounding box center [203, 75] width 162 height 9
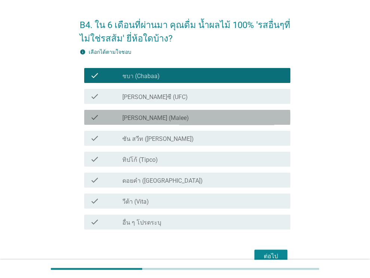
click at [192, 116] on div "check_box_outline_blank [PERSON_NAME] (Malee)" at bounding box center [203, 117] width 162 height 9
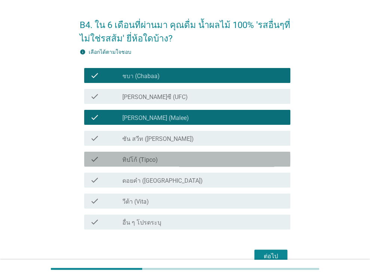
click at [191, 154] on div "check check_box_outline_blank ทิปโก้ (Tipco)" at bounding box center [187, 159] width 206 height 15
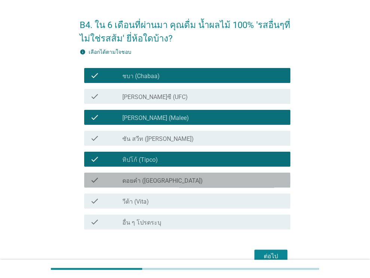
click at [186, 187] on div "check check_box_outline_blank ดอยคำ (Doi-Khham)" at bounding box center [187, 180] width 206 height 15
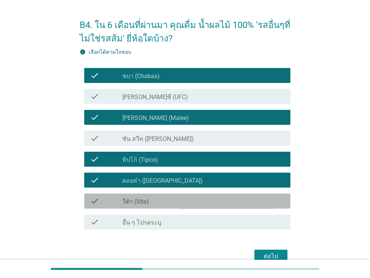
click at [190, 201] on div "check_box_outline_blank วีต้า (Vita)" at bounding box center [203, 201] width 162 height 9
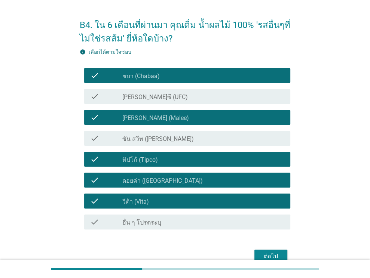
click at [278, 258] on div "ต่อไป" at bounding box center [270, 256] width 21 height 9
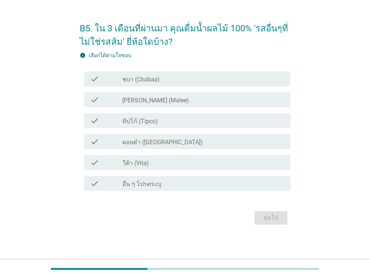
scroll to position [0, 0]
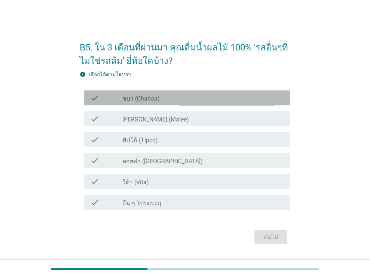
click at [170, 102] on div "check_box_outline_blank ชบา (Chabaa)" at bounding box center [203, 98] width 162 height 9
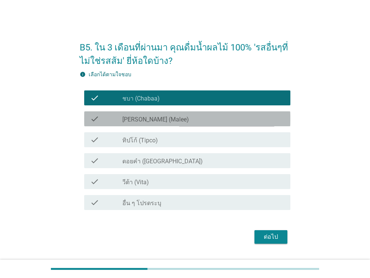
click at [169, 111] on div "check check_box [PERSON_NAME] (Malee)" at bounding box center [187, 118] width 206 height 15
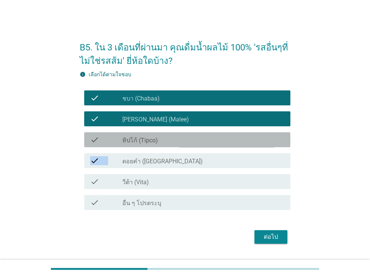
drag, startPoint x: 171, startPoint y: 143, endPoint x: 176, endPoint y: 160, distance: 18.1
click at [176, 160] on div "check check_box_outline_blank ชบา (Chabaa) check check_box [PERSON_NAME] (Malee…" at bounding box center [185, 151] width 211 height 126
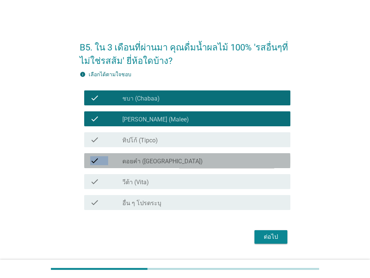
click at [176, 160] on div "check_box ดอยคำ ([GEOGRAPHIC_DATA])" at bounding box center [203, 160] width 162 height 9
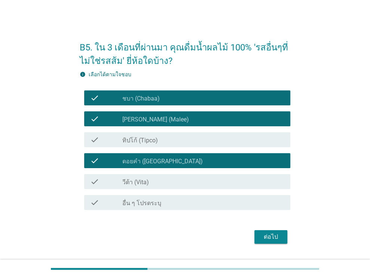
click at [171, 145] on div "check check_box ทิปโก้ (Tipco)" at bounding box center [187, 139] width 206 height 15
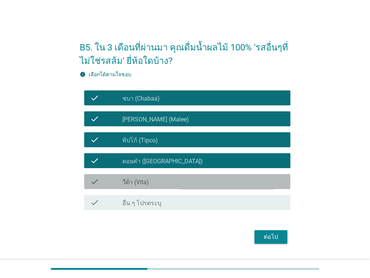
click at [174, 178] on div "check_box วีต้า (Vita)" at bounding box center [203, 181] width 162 height 9
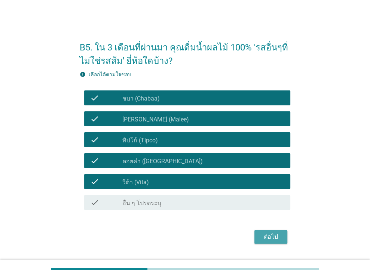
click at [257, 231] on button "ต่อไป" at bounding box center [270, 236] width 33 height 13
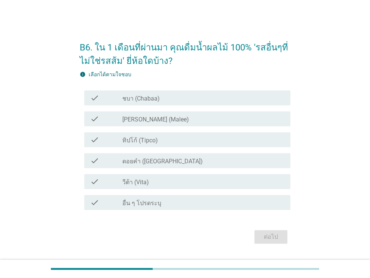
click at [189, 92] on div "check check_box_outline_blank ชบา (Chabaa)" at bounding box center [187, 98] width 206 height 15
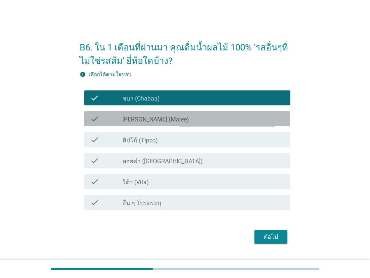
click at [187, 116] on div "check_box [PERSON_NAME] (Malee)" at bounding box center [203, 118] width 162 height 9
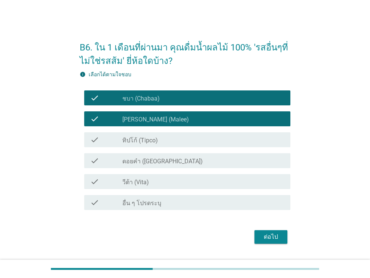
click at [184, 141] on div "check_box ทิปโก้ (Tipco)" at bounding box center [203, 139] width 162 height 9
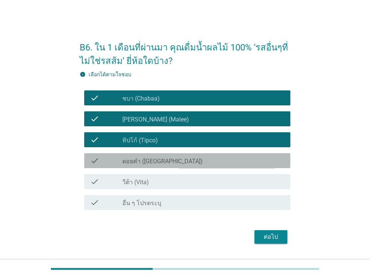
click at [184, 165] on div "check check_box ดอยคำ ([GEOGRAPHIC_DATA])" at bounding box center [187, 160] width 206 height 15
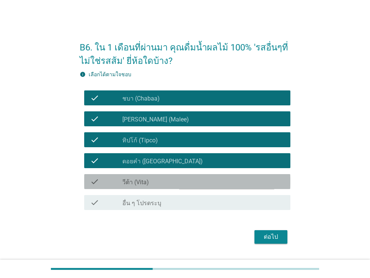
click at [184, 181] on div "check_box วีต้า (Vita)" at bounding box center [203, 181] width 162 height 9
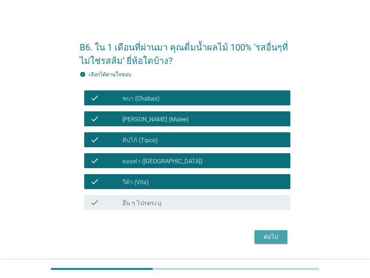
click at [269, 239] on div "ต่อไป" at bounding box center [270, 237] width 21 height 9
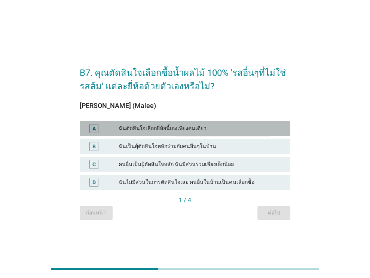
click at [210, 127] on div "ฉันตัดสินใจเลือกยี่ห้อนี้เองเพียงคนเดียว" at bounding box center [202, 128] width 166 height 9
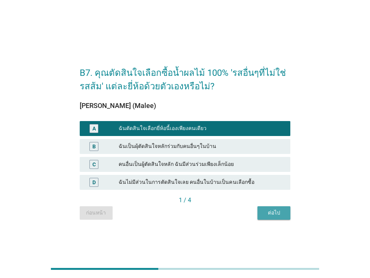
click at [267, 215] on div "ต่อไป" at bounding box center [273, 213] width 21 height 8
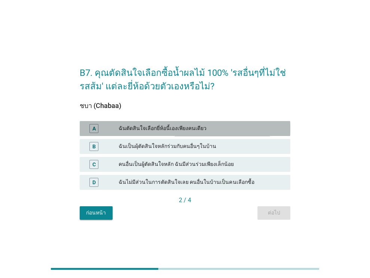
click at [250, 125] on div "ฉันตัดสินใจเลือกยี่ห้อนี้เองเพียงคนเดียว" at bounding box center [202, 128] width 166 height 9
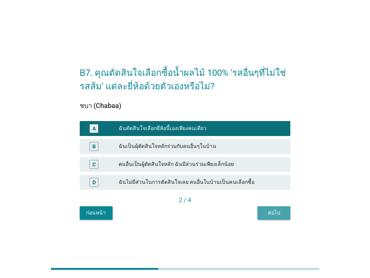
click at [277, 217] on button "ต่อไป" at bounding box center [273, 212] width 33 height 13
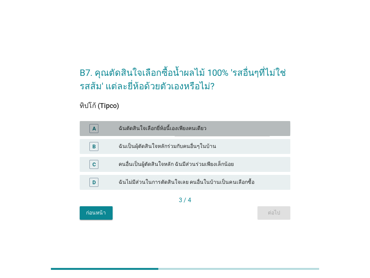
click at [223, 130] on div "ฉันตัดสินใจเลือกยี่ห้อนี้เองเพียงคนเดียว" at bounding box center [202, 128] width 166 height 9
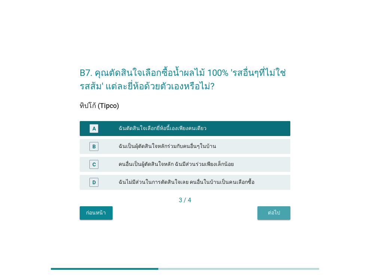
click at [267, 212] on div "ต่อไป" at bounding box center [273, 213] width 21 height 8
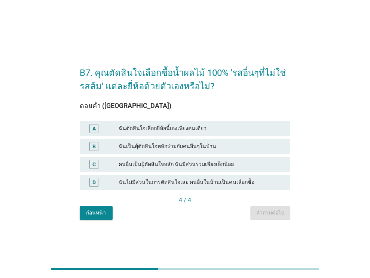
click at [234, 132] on div "ฉันตัดสินใจเลือกยี่ห้อนี้เองเพียงคนเดียว" at bounding box center [202, 128] width 166 height 9
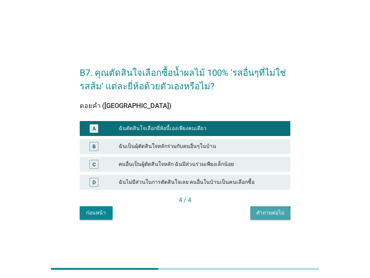
click at [269, 216] on div "คำถามต่อไป" at bounding box center [270, 213] width 28 height 8
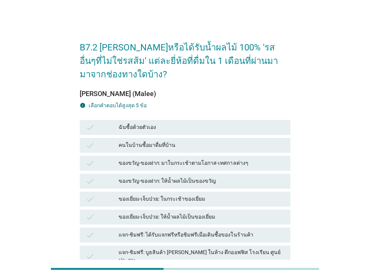
scroll to position [6, 0]
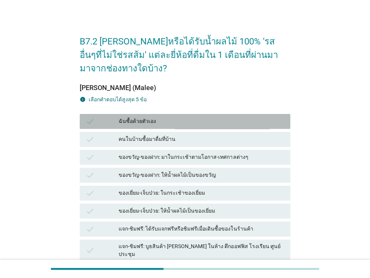
click at [216, 124] on div "ฉันซื้อด้วยตัวเอง" at bounding box center [202, 121] width 166 height 9
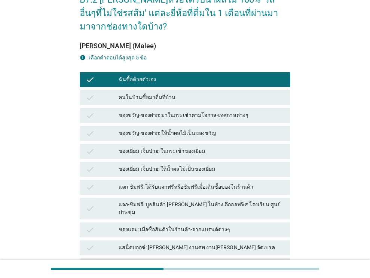
scroll to position [49, 0]
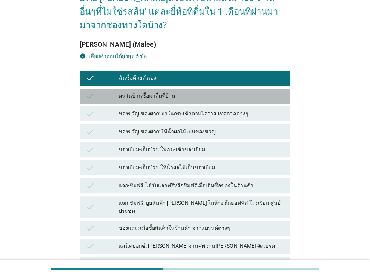
click at [223, 98] on div "คนในบ้านซื้อมาดื่มที่บ้าน" at bounding box center [202, 96] width 166 height 9
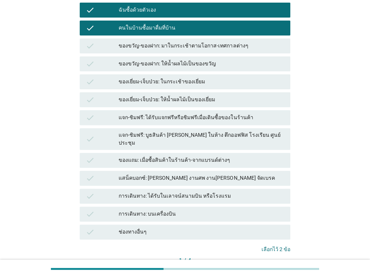
scroll to position [164, 0]
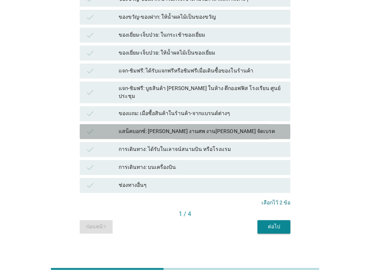
click at [229, 127] on div "แสน็คบอกซ์: [PERSON_NAME] งานศพ งาน[PERSON_NAME] จัดเบรค" at bounding box center [202, 131] width 166 height 9
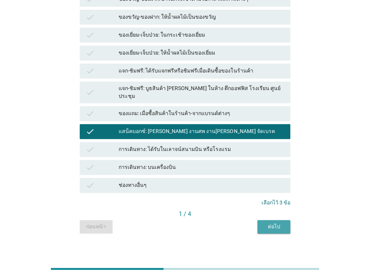
click at [265, 223] on div "ต่อไป" at bounding box center [273, 227] width 21 height 8
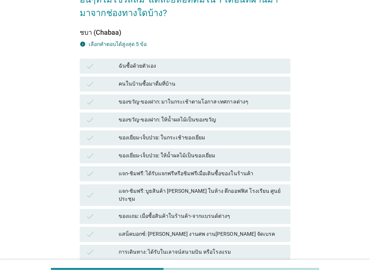
scroll to position [62, 0]
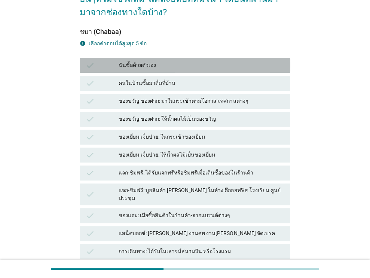
click at [218, 65] on div "ฉันซื้อด้วยตัวเอง" at bounding box center [202, 65] width 166 height 9
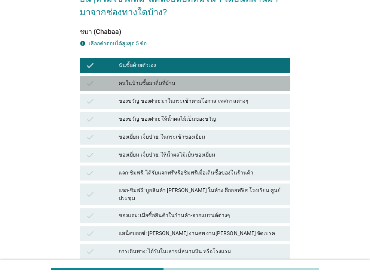
click at [221, 81] on div "คนในบ้านซื้อมาดื่มที่บ้าน" at bounding box center [202, 83] width 166 height 9
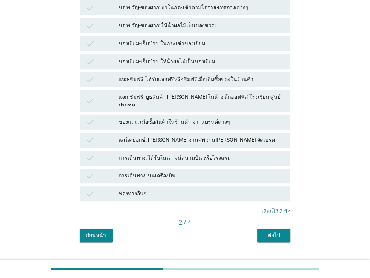
scroll to position [156, 0]
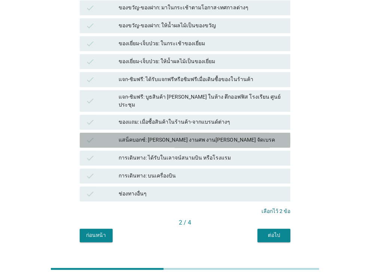
click at [241, 138] on div "check แสน็คบอกซ์: [PERSON_NAME] งานศพ งาน[PERSON_NAME] จัดเบรค" at bounding box center [185, 140] width 211 height 15
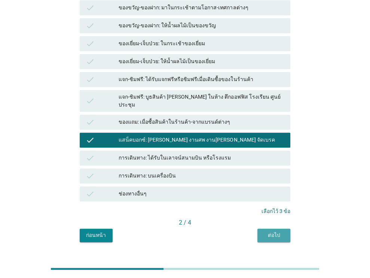
click at [276, 232] on div "ต่อไป" at bounding box center [273, 236] width 21 height 8
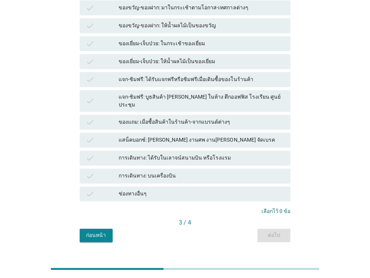
scroll to position [0, 0]
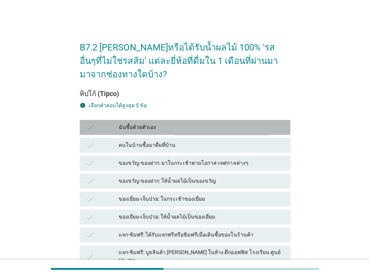
click at [248, 126] on div "ฉันซื้อด้วยตัวเอง" at bounding box center [202, 127] width 166 height 9
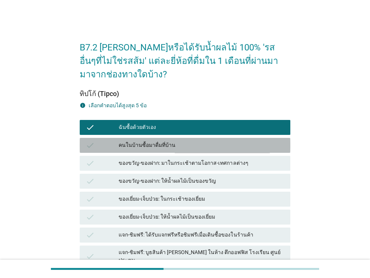
click at [250, 145] on div "คนในบ้านซื้อมาดื่มที่บ้าน" at bounding box center [202, 145] width 166 height 9
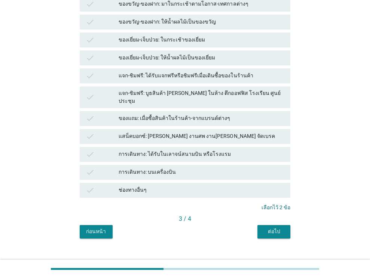
scroll to position [160, 0]
click at [257, 225] on button "ต่อไป" at bounding box center [273, 231] width 33 height 13
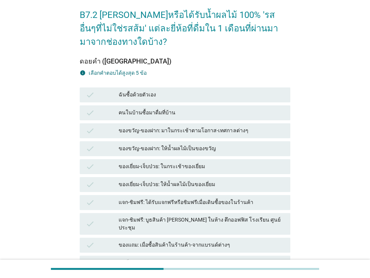
scroll to position [37, 0]
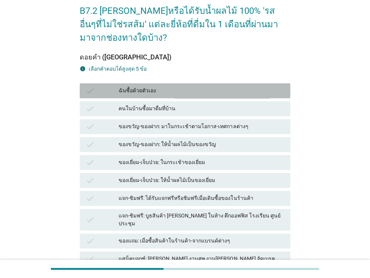
click at [224, 94] on div "ฉันซื้อด้วยตัวเอง" at bounding box center [202, 90] width 166 height 9
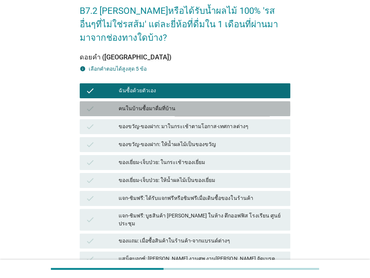
click at [229, 110] on div "คนในบ้านซื้อมาดื่มที่บ้าน" at bounding box center [202, 108] width 166 height 9
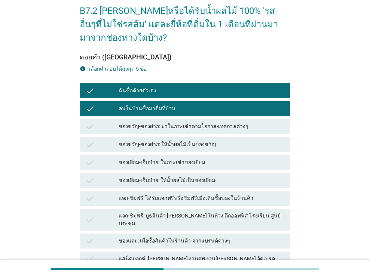
scroll to position [164, 0]
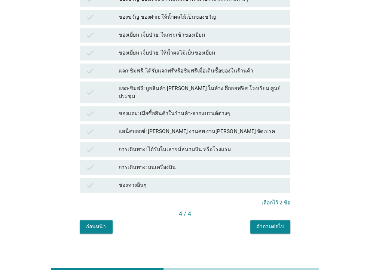
click at [272, 226] on button "คำถามต่อไป" at bounding box center [270, 226] width 40 height 13
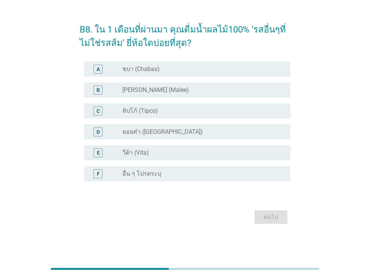
scroll to position [0, 0]
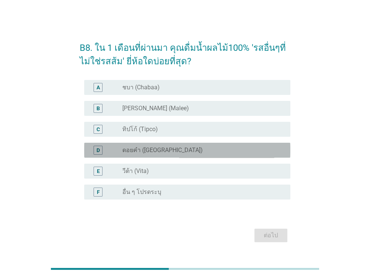
click at [234, 152] on div "radio_button_unchecked ดอยคำ (Doi-Khham)" at bounding box center [200, 150] width 156 height 7
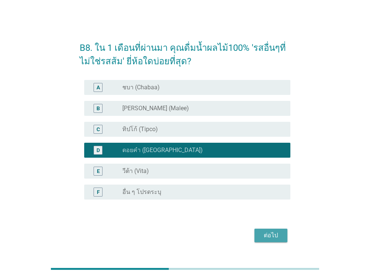
click at [266, 233] on div "ต่อไป" at bounding box center [270, 235] width 21 height 9
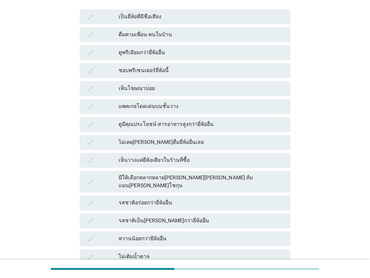
scroll to position [146, 0]
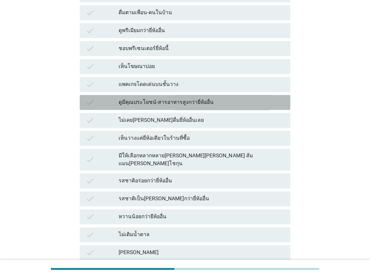
click at [194, 98] on div "ดูมีคุณประโยชน์-สารอาหารสูงกว่ายี่ห้ออื่น" at bounding box center [202, 102] width 166 height 9
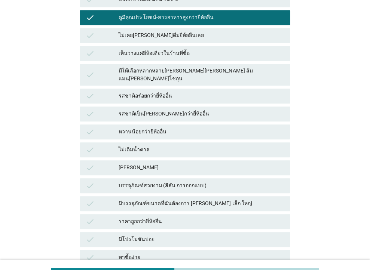
scroll to position [230, 0]
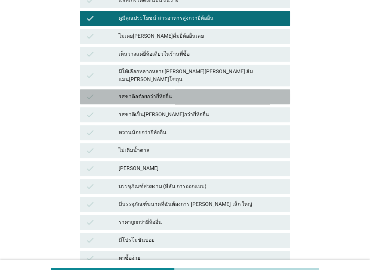
click at [212, 92] on div "รสชาติอร่อยกว่ายี่ห้ออื่น" at bounding box center [202, 96] width 166 height 9
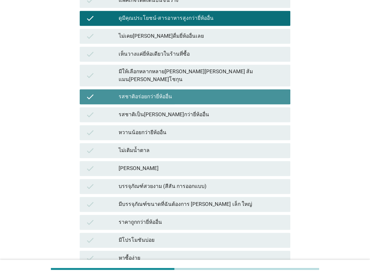
click at [212, 92] on div "รสชาติอร่อยกว่ายี่ห้ออื่น" at bounding box center [202, 96] width 166 height 9
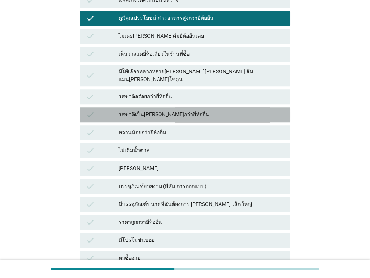
click at [212, 107] on div "check รสชาติเป็น[PERSON_NAME]กว่ายี่ห้ออื่น" at bounding box center [185, 114] width 211 height 15
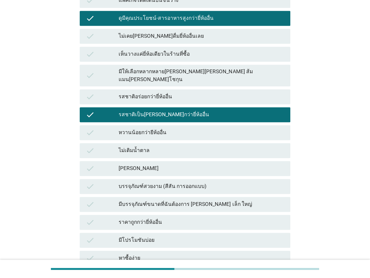
click at [213, 106] on div "check รสชาติเป็น[PERSON_NAME]กว่ายี่ห้ออื่น" at bounding box center [185, 115] width 214 height 18
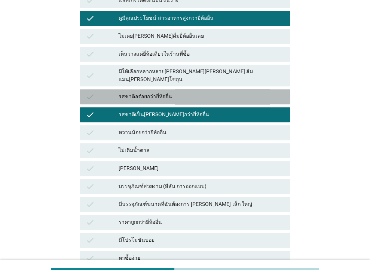
click at [205, 92] on div "รสชาติอร่อยกว่ายี่ห้ออื่น" at bounding box center [202, 96] width 166 height 9
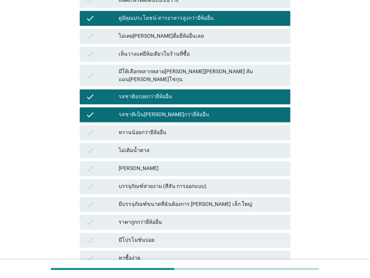
scroll to position [290, 0]
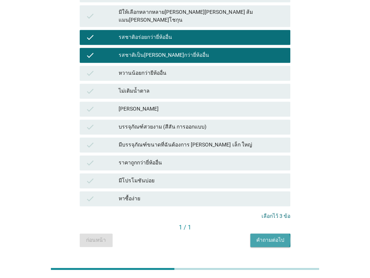
click at [267, 236] on div "คำถามต่อไป" at bounding box center [270, 240] width 28 height 8
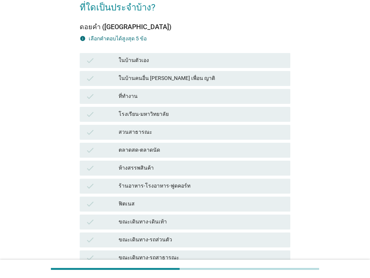
scroll to position [54, 0]
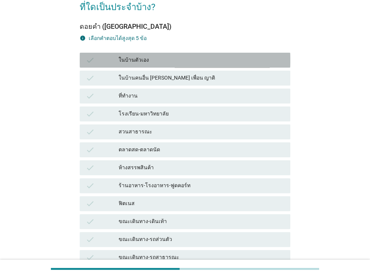
click at [219, 59] on div "ในบ้านตัวเอง" at bounding box center [202, 60] width 166 height 9
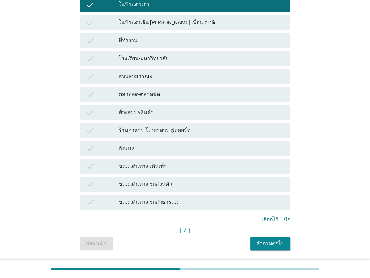
scroll to position [112, 0]
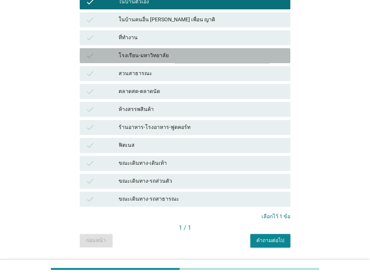
click at [212, 57] on div "โรงเรียน-มหาวิทยาลัย" at bounding box center [202, 55] width 166 height 9
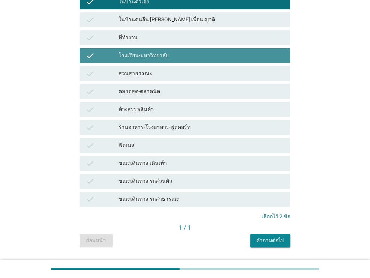
click at [212, 57] on div "โรงเรียน-มหาวิทยาลัย" at bounding box center [202, 55] width 166 height 9
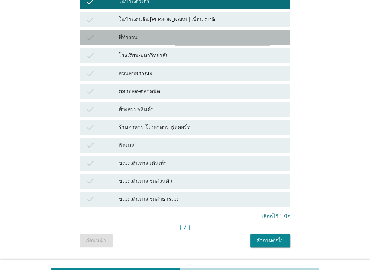
click at [217, 36] on div "ที่ทำงาน" at bounding box center [202, 37] width 166 height 9
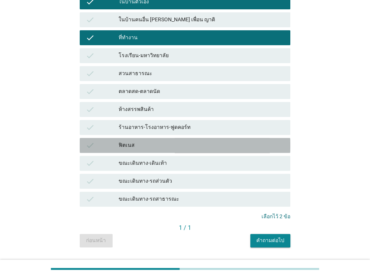
click at [229, 147] on div "ฟิตเนส" at bounding box center [202, 145] width 166 height 9
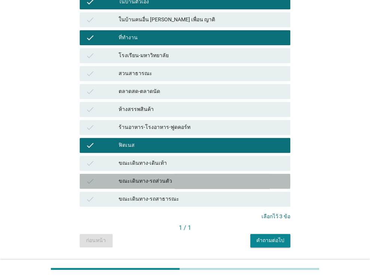
click at [246, 180] on div "ขณะเดินทาง-รถส่วนตัว" at bounding box center [202, 181] width 166 height 9
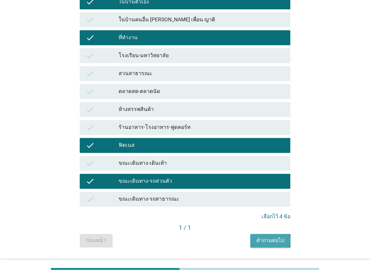
click at [274, 240] on div "คำถามต่อไป" at bounding box center [270, 241] width 28 height 8
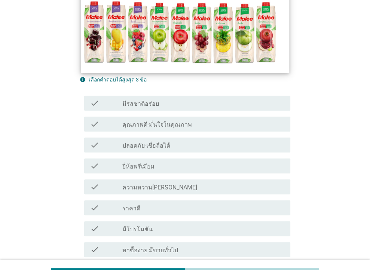
scroll to position [133, 0]
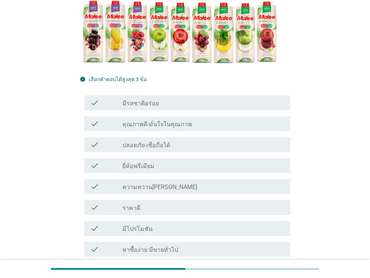
click at [188, 99] on div "check_box_outline_blank มีรสชาติอร่อย" at bounding box center [203, 102] width 162 height 9
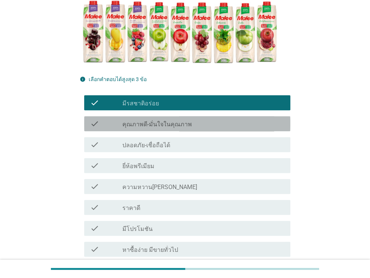
click at [201, 124] on div "check_box_outline_blank คุณภาพดี-มั่นใจในคุณภาพ" at bounding box center [203, 123] width 162 height 9
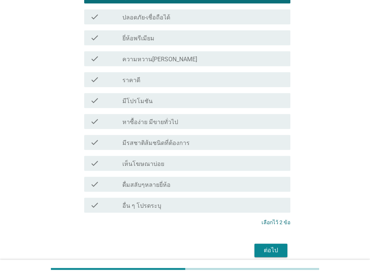
scroll to position [261, 0]
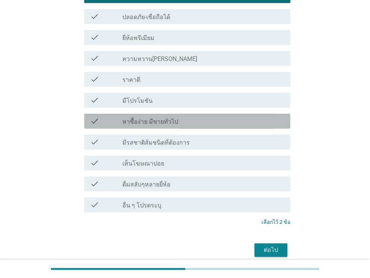
click at [201, 124] on div "check_box_outline_blank หาซื้อง่าย มีขายทั่วไป" at bounding box center [203, 121] width 162 height 9
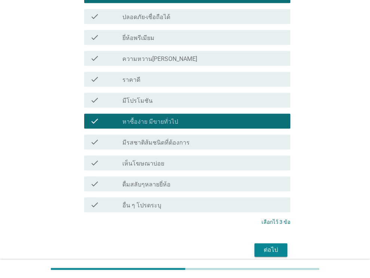
click at [271, 261] on div at bounding box center [185, 269] width 370 height 18
click at [268, 255] on button "ต่อไป" at bounding box center [270, 249] width 33 height 13
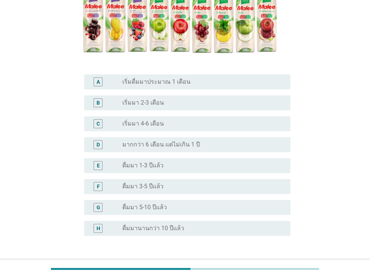
scroll to position [145, 0]
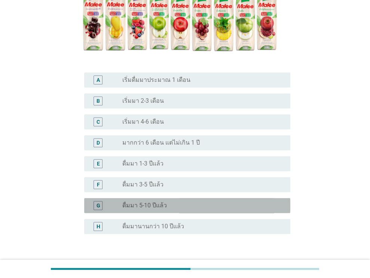
click at [221, 202] on div "radio_button_unchecked ดื่มมา 5-10 ปีแล้ว" at bounding box center [200, 205] width 156 height 7
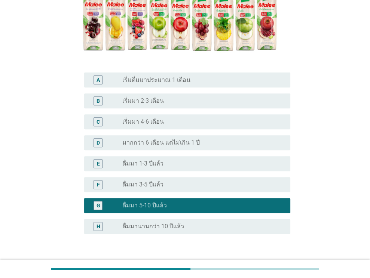
click at [260, 263] on button "ต่อไป" at bounding box center [270, 269] width 33 height 13
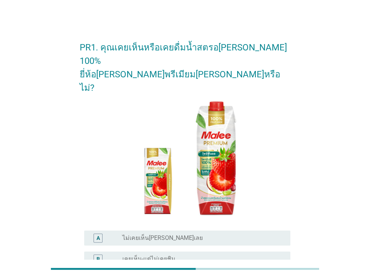
scroll to position [94, 0]
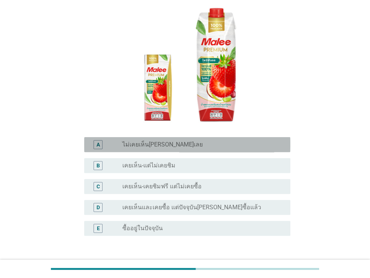
click at [199, 137] on div "A radio_button_unchecked ไม่เคยเห็น[PERSON_NAME]เลย" at bounding box center [187, 144] width 206 height 15
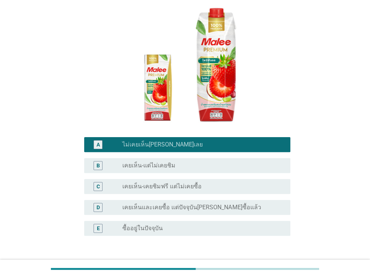
click at [271, 263] on div "ต่อไป" at bounding box center [185, 272] width 211 height 18
click at [260, 265] on button "ต่อไป" at bounding box center [270, 271] width 33 height 13
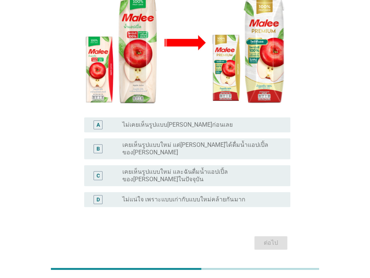
scroll to position [131, 0]
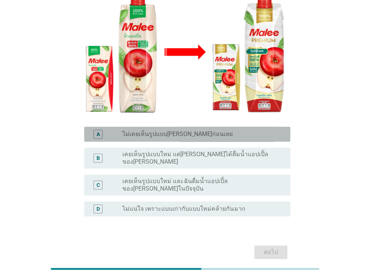
click at [208, 127] on div "A radio_button_unchecked ไม่เคยเห็นรูปแบบ[PERSON_NAME]ก่อนเลย" at bounding box center [187, 134] width 206 height 15
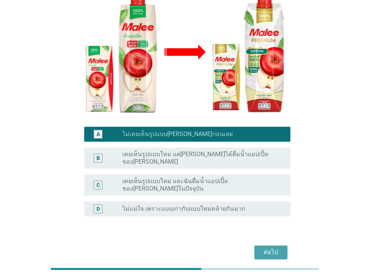
click at [264, 246] on button "ต่อไป" at bounding box center [270, 252] width 33 height 13
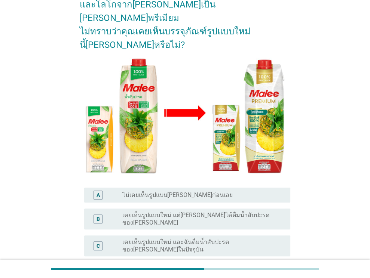
scroll to position [71, 0]
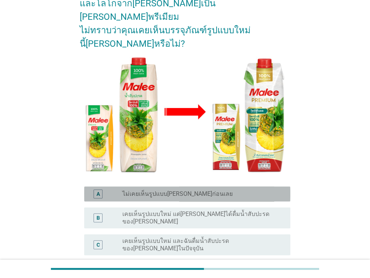
click at [208, 190] on div "radio_button_unchecked ไม่เคยเห็นรูปแบบ[PERSON_NAME]ก่อนเลย" at bounding box center [200, 193] width 156 height 7
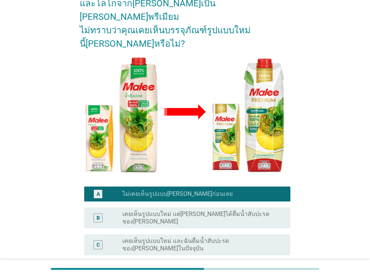
scroll to position [140, 0]
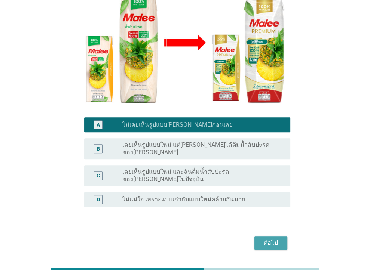
click at [274, 236] on button "ต่อไป" at bounding box center [270, 242] width 33 height 13
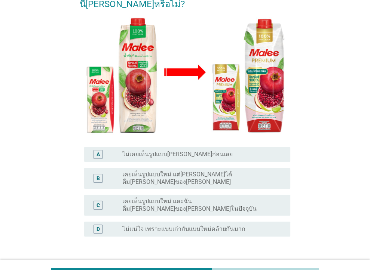
scroll to position [111, 0]
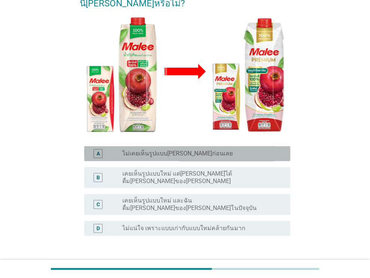
click at [196, 150] on label "ไม่เคยเห็นรูปแบบ[PERSON_NAME]ก่อนเลย" at bounding box center [177, 153] width 110 height 7
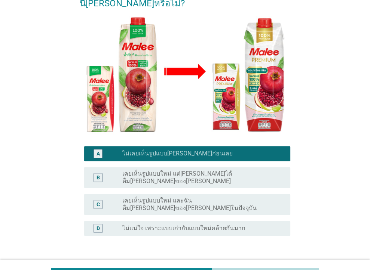
click at [259, 265] on button "ต่อไป" at bounding box center [270, 271] width 33 height 13
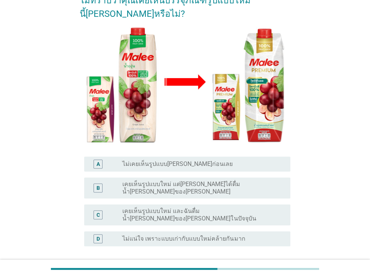
scroll to position [101, 0]
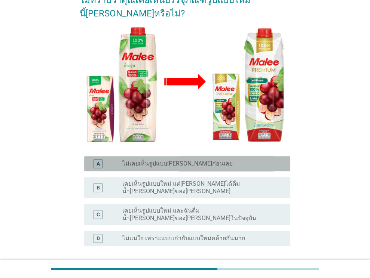
click at [211, 160] on div "radio_button_unchecked ไม่เคยเห็นรูปแบบ[PERSON_NAME]ก่อนเลย" at bounding box center [200, 163] width 156 height 7
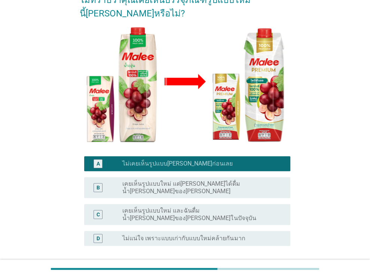
click at [263, 278] on div "ต่อไป" at bounding box center [270, 282] width 21 height 9
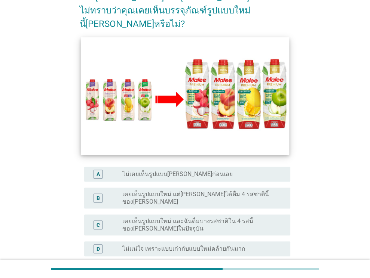
scroll to position [92, 0]
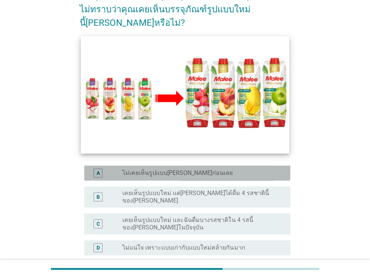
click at [197, 169] on label "ไม่เคยเห็นรูปแบบ[PERSON_NAME]ก่อนเลย" at bounding box center [177, 172] width 110 height 7
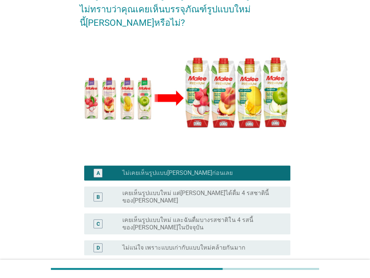
scroll to position [146, 0]
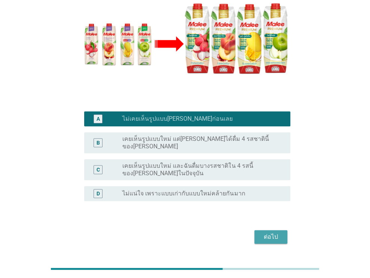
click at [277, 233] on div "ต่อไป" at bounding box center [270, 237] width 21 height 9
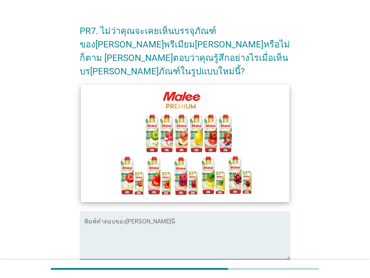
scroll to position [79, 0]
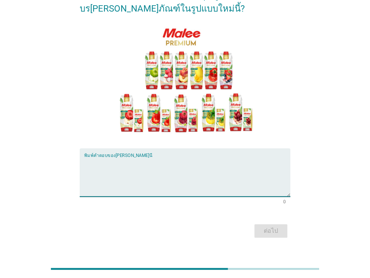
click at [165, 170] on textarea "พิมพ์คำตอบของคุณ ที่นี่" at bounding box center [187, 176] width 206 height 39
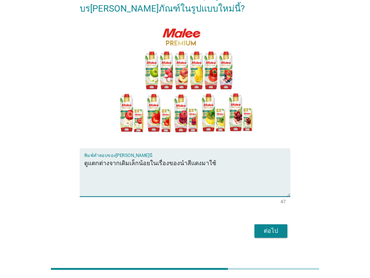
type textarea "ดูแตกต่างจากเดิมเล็กน้อยในเรื่องของนำสีแดงมาใช้"
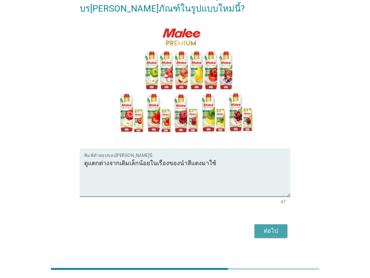
click at [277, 227] on div "ต่อไป" at bounding box center [270, 231] width 21 height 9
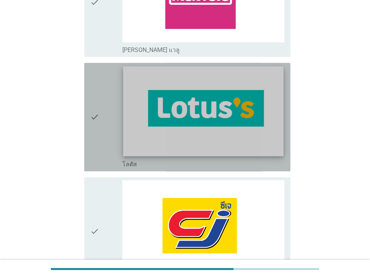
click at [240, 122] on img at bounding box center [203, 111] width 160 height 90
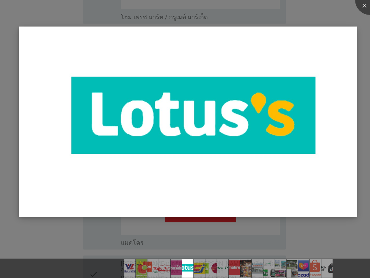
scroll to position [987, 0]
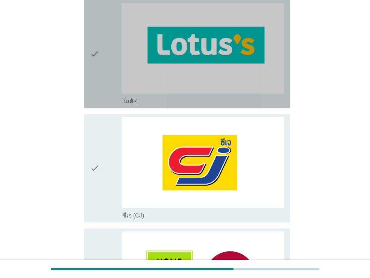
click at [96, 59] on icon "check" at bounding box center [94, 54] width 9 height 102
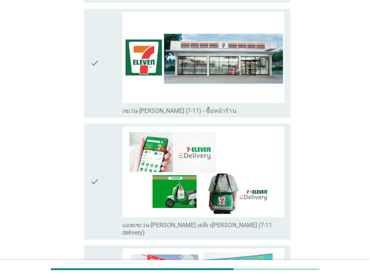
scroll to position [1407, 0]
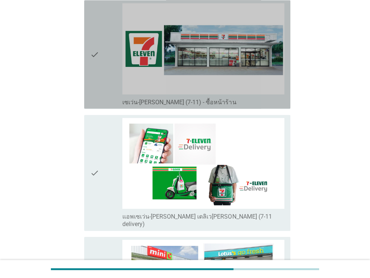
click at [96, 59] on icon "check" at bounding box center [94, 54] width 9 height 102
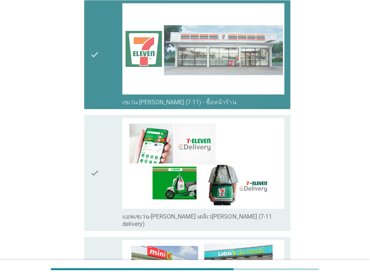
click at [96, 59] on icon "check" at bounding box center [94, 54] width 9 height 102
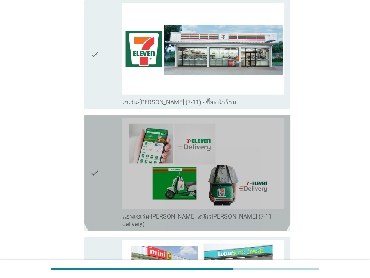
click at [102, 128] on div "check" at bounding box center [106, 173] width 33 height 110
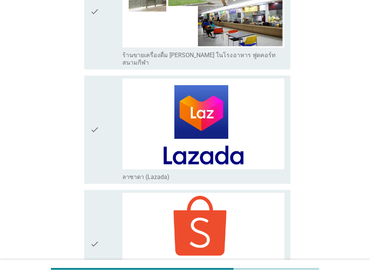
scroll to position [2006, 0]
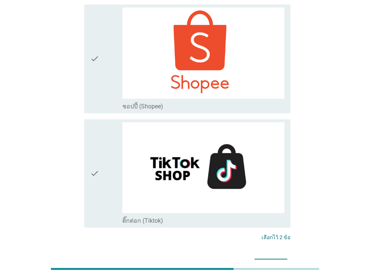
click at [275, 259] on button "ต่อไป" at bounding box center [270, 265] width 33 height 13
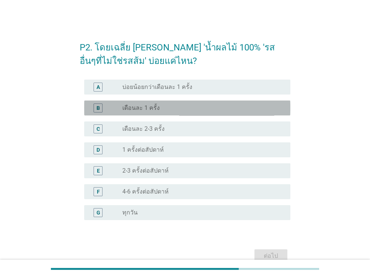
click at [194, 110] on div "radio_button_unchecked เดือนละ 1 ครั้ง" at bounding box center [200, 107] width 156 height 7
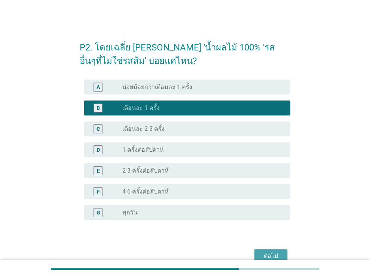
click at [272, 254] on div "ต่อไป" at bounding box center [270, 256] width 21 height 9
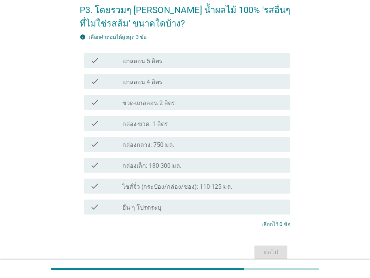
scroll to position [37, 0]
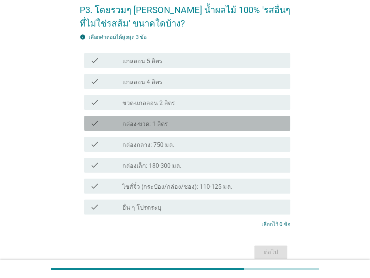
click at [210, 121] on div "check_box_outline_blank กล่อง-ขวด: 1 ลิตร" at bounding box center [203, 123] width 162 height 9
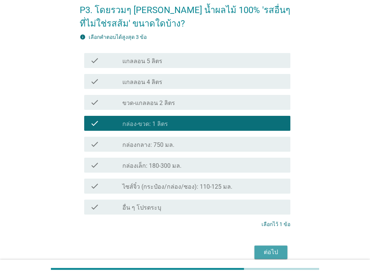
click at [281, 248] on div "ต่อไป" at bounding box center [270, 252] width 21 height 9
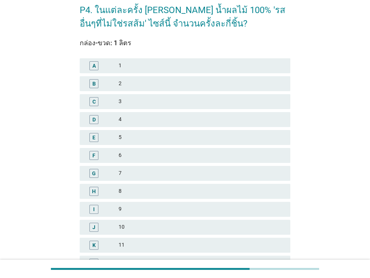
scroll to position [0, 0]
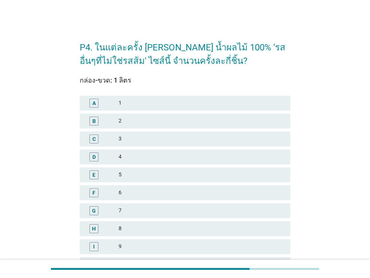
click at [212, 128] on div "B 2" at bounding box center [185, 121] width 211 height 15
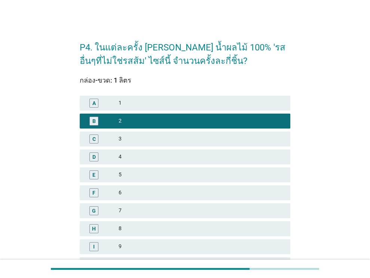
scroll to position [165, 0]
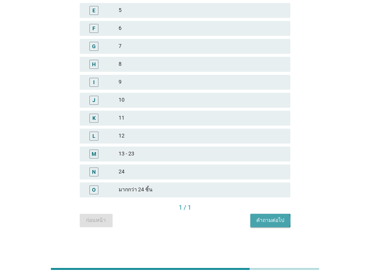
click at [266, 215] on button "คำถามต่อไป" at bounding box center [270, 220] width 40 height 13
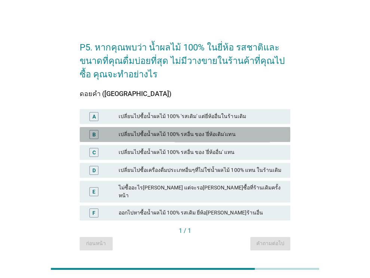
click at [212, 139] on div "เปลี่ยนไปซื้อน้ำผลไม้ 100% รสอื่น ของ 'ยี่ห้อเดิม'แทน" at bounding box center [202, 134] width 166 height 9
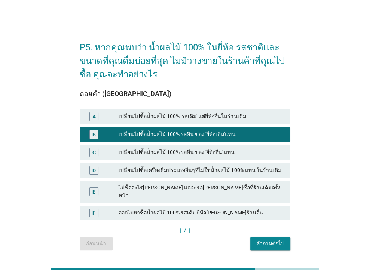
click at [279, 240] on div "คำถามต่อไป" at bounding box center [270, 244] width 28 height 8
